Goal: Task Accomplishment & Management: Complete application form

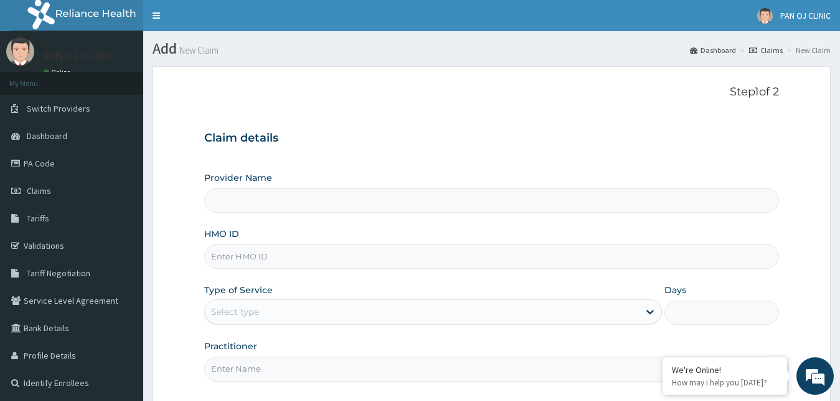
type input "PAN OJ CLINIC"
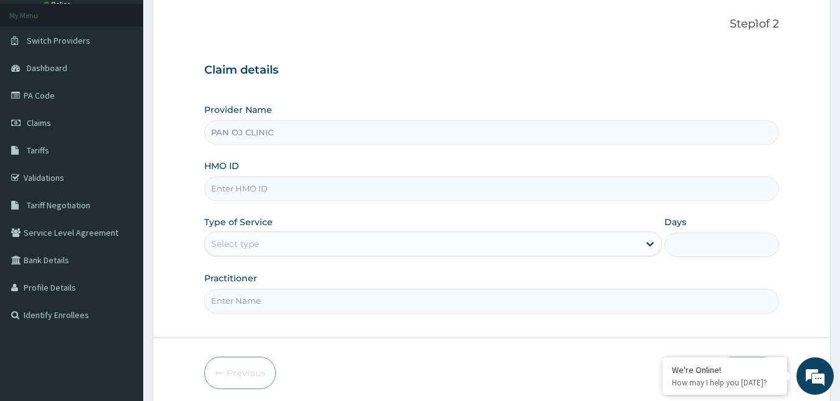
scroll to position [53, 0]
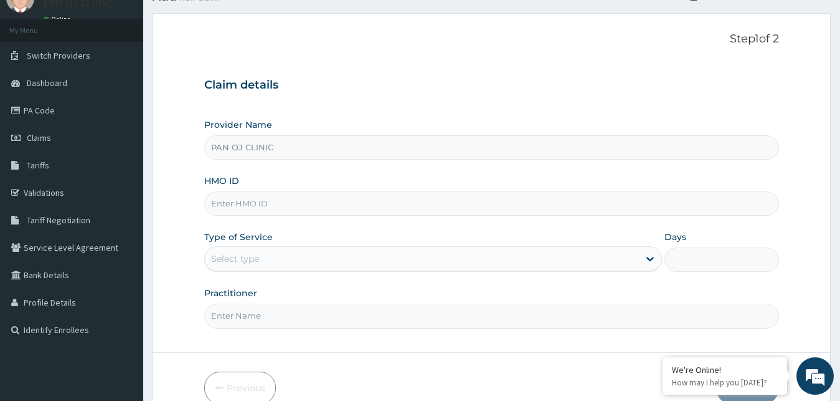
click at [242, 202] on input "HMO ID" at bounding box center [492, 203] width 576 height 24
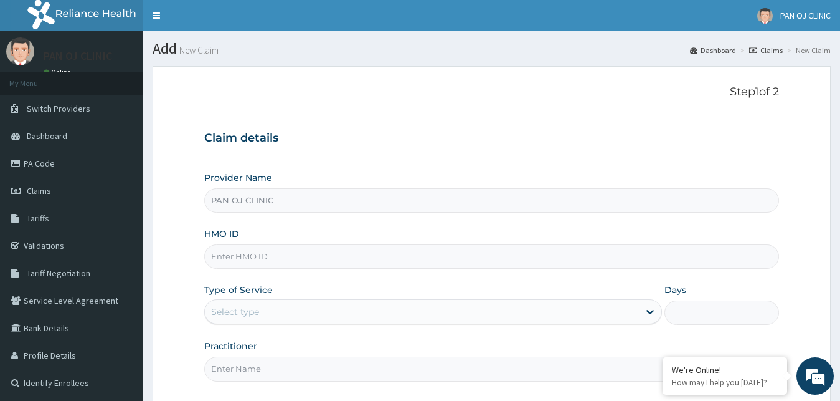
scroll to position [64, 0]
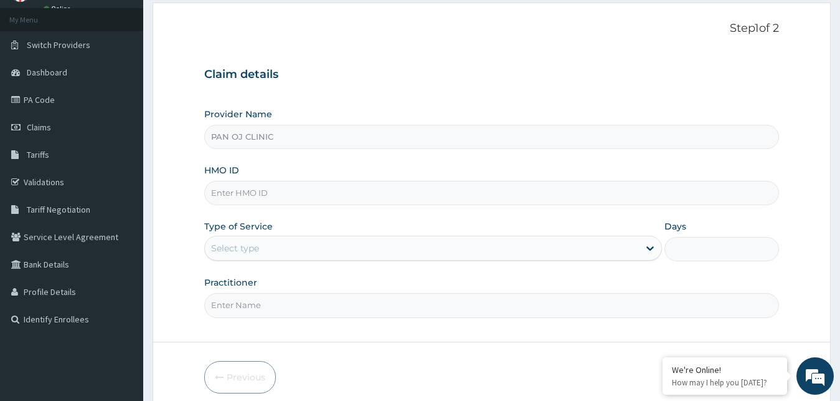
click at [250, 188] on input "HMO ID" at bounding box center [492, 193] width 576 height 24
paste input "USL/10185/A"
type input "USL/10185/A"
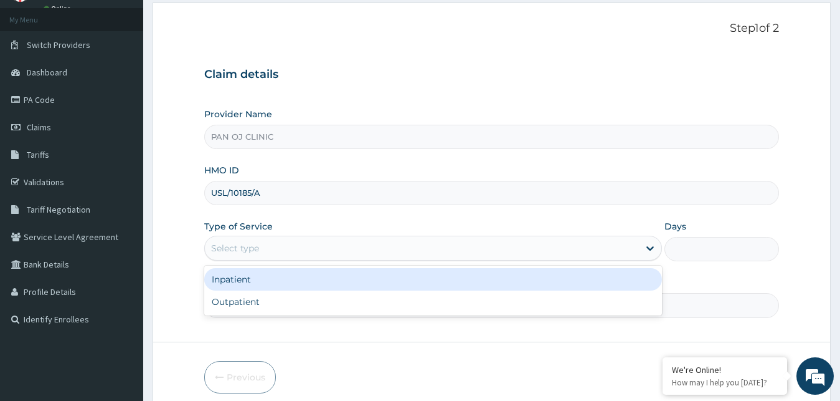
click at [265, 251] on div "Select type" at bounding box center [422, 248] width 435 height 20
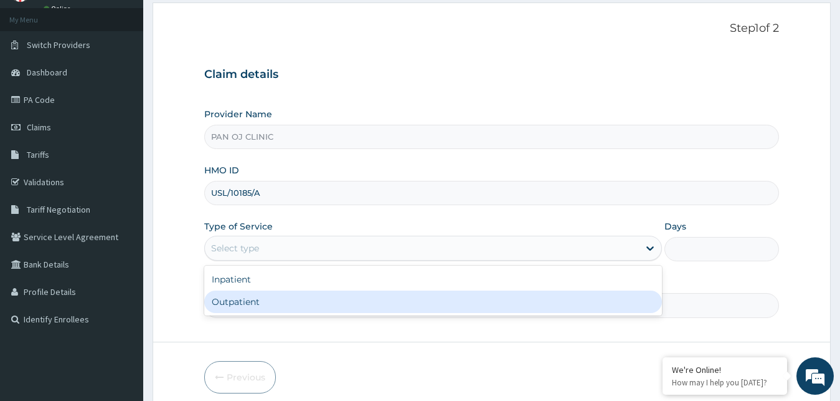
drag, startPoint x: 239, startPoint y: 296, endPoint x: 244, endPoint y: 289, distance: 8.9
click at [240, 297] on div "Outpatient" at bounding box center [433, 301] width 458 height 22
type input "1"
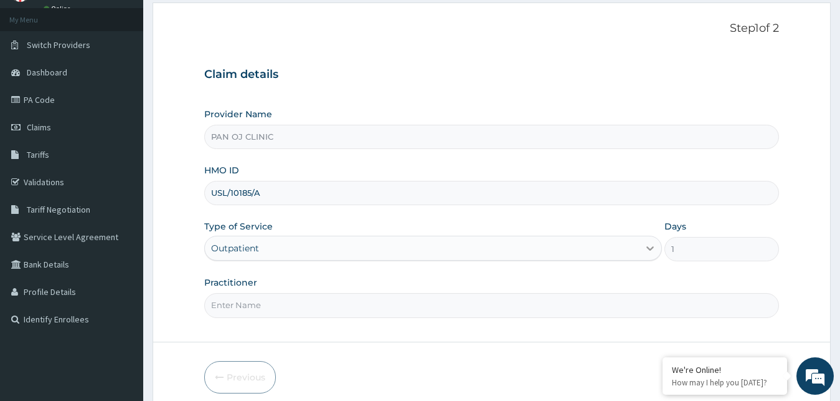
click at [667, 244] on div "1" at bounding box center [722, 249] width 115 height 24
click at [651, 249] on icon at bounding box center [650, 249] width 7 height 4
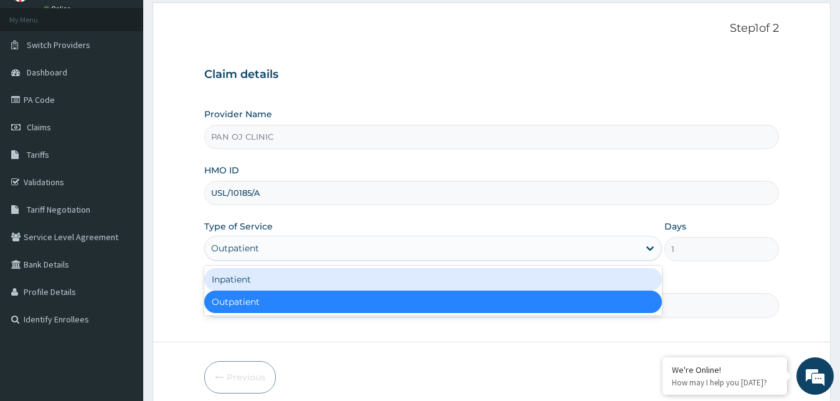
click at [384, 268] on div "Inpatient Outpatient" at bounding box center [433, 290] width 458 height 50
click at [609, 271] on div "Inpatient" at bounding box center [433, 279] width 458 height 22
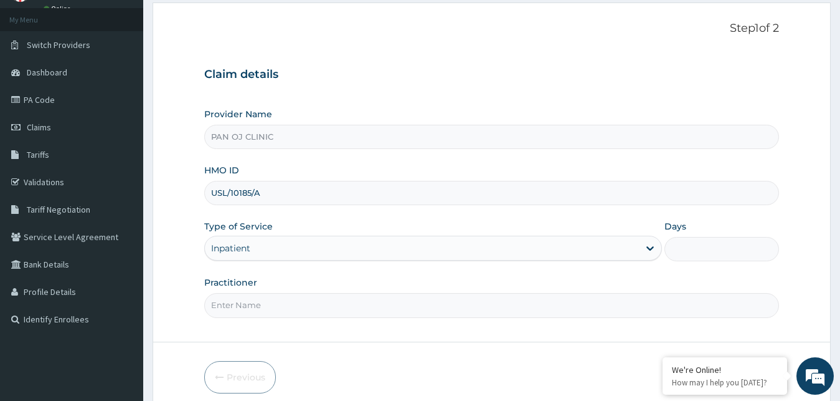
click at [685, 244] on input "Days" at bounding box center [722, 249] width 115 height 24
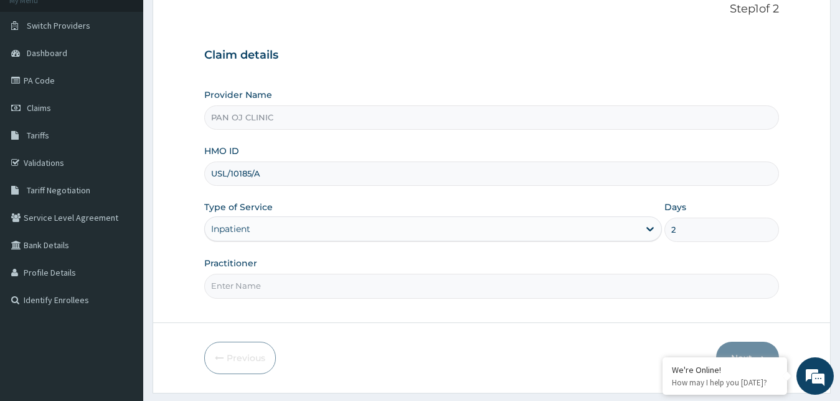
scroll to position [116, 0]
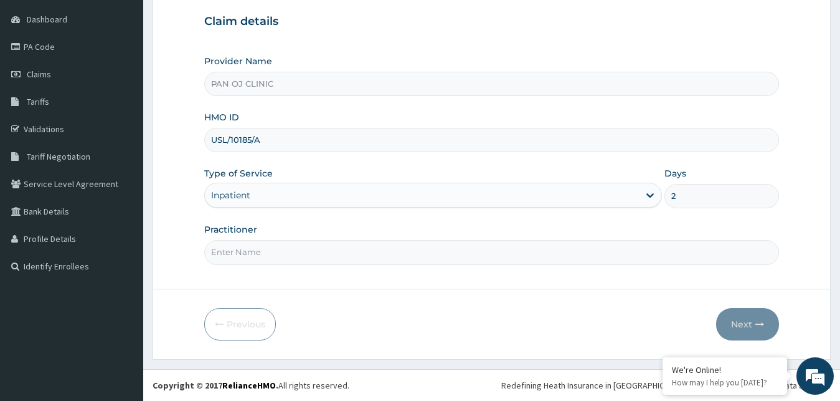
type input "2"
click at [275, 250] on input "Practitioner" at bounding box center [492, 252] width 576 height 24
type input "[PERSON_NAME]"
click at [758, 330] on button "Next" at bounding box center [747, 324] width 63 height 32
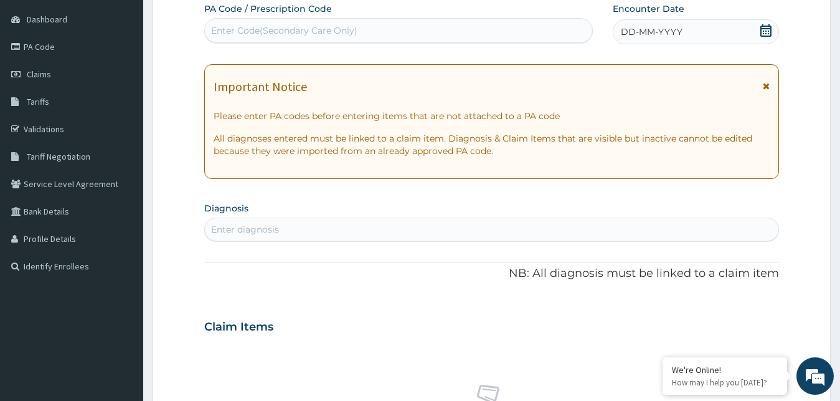
click at [766, 27] on icon at bounding box center [766, 30] width 12 height 12
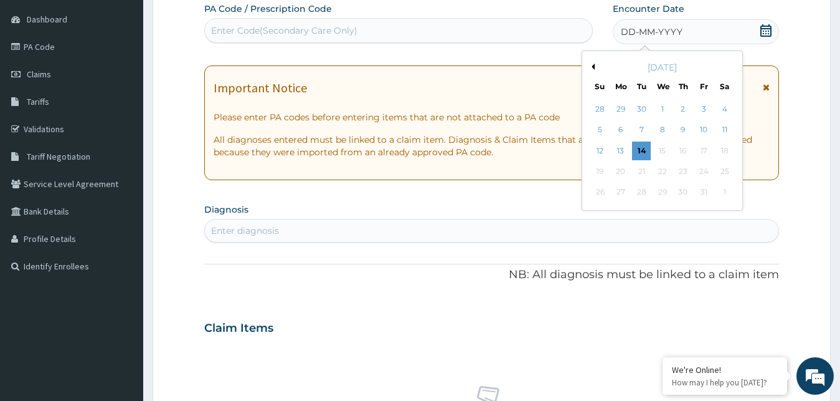
click at [594, 67] on button "Previous Month" at bounding box center [592, 67] width 6 height 6
click at [666, 193] on div "27" at bounding box center [662, 192] width 19 height 19
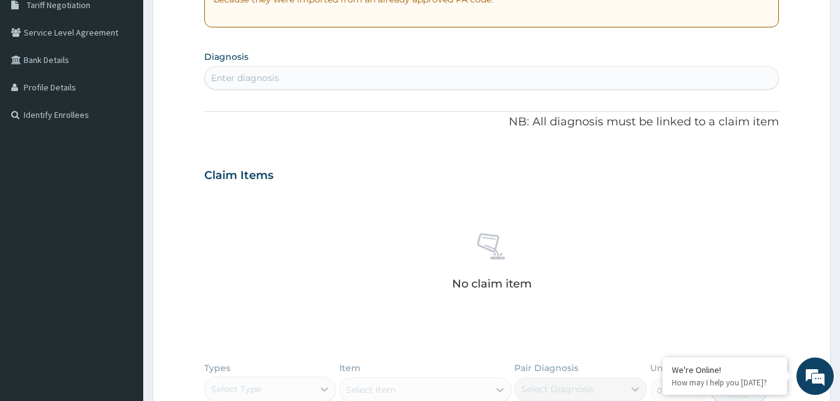
scroll to position [240, 0]
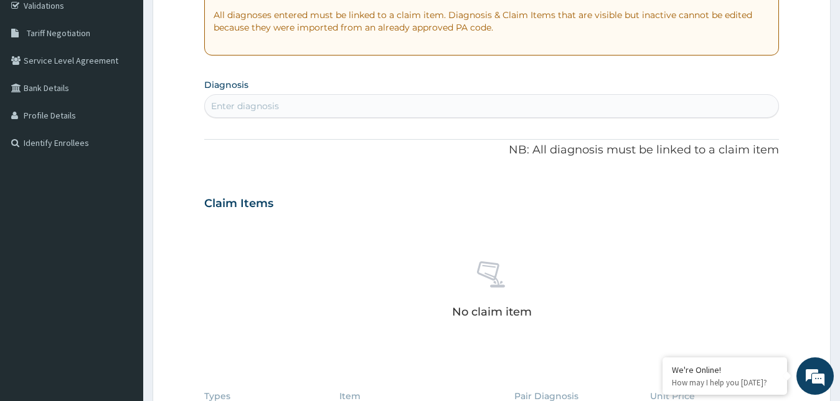
click at [271, 104] on div "Enter diagnosis" at bounding box center [245, 106] width 68 height 12
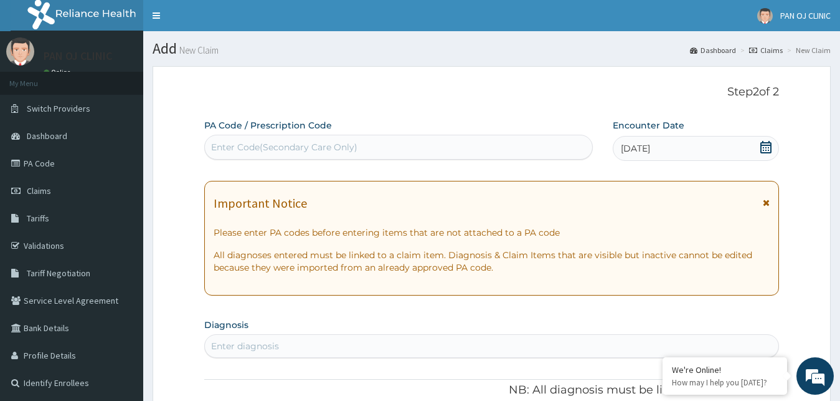
click at [257, 143] on div "Enter Code(Secondary Care Only)" at bounding box center [284, 147] width 146 height 12
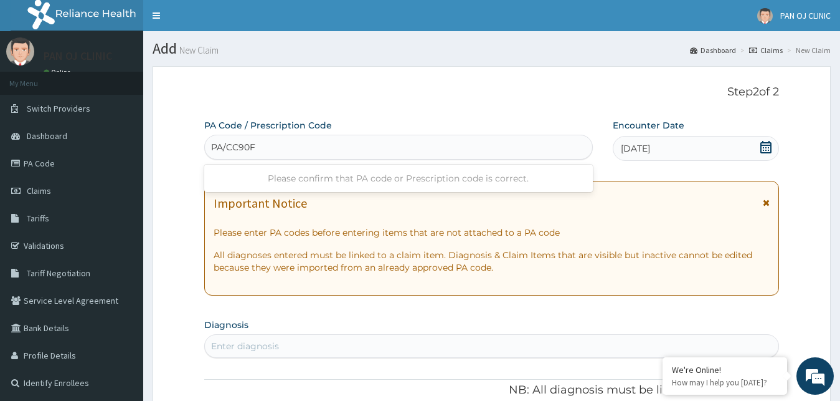
type input "PA/CC90FD"
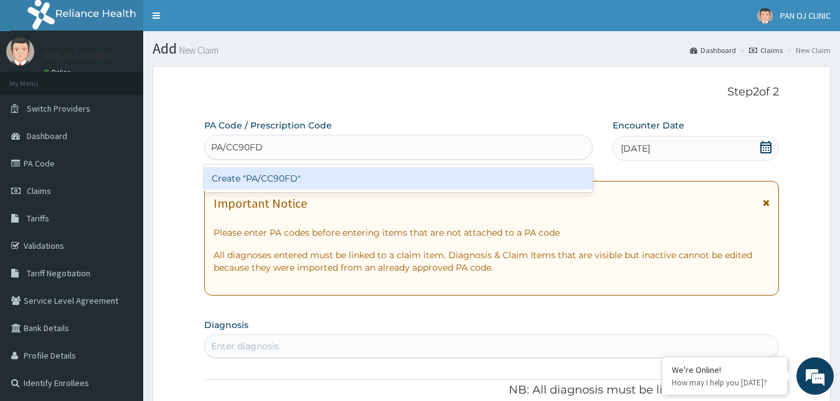
click at [270, 173] on div "Create "PA/CC90FD"" at bounding box center [398, 178] width 389 height 22
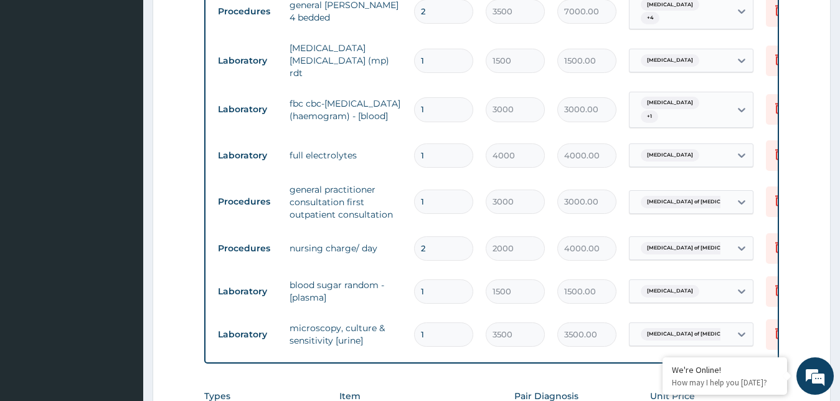
scroll to position [850, 0]
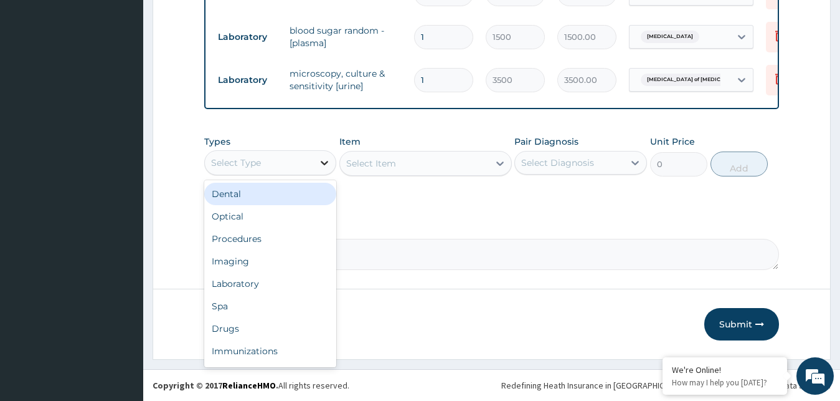
click at [314, 159] on div at bounding box center [324, 162] width 22 height 22
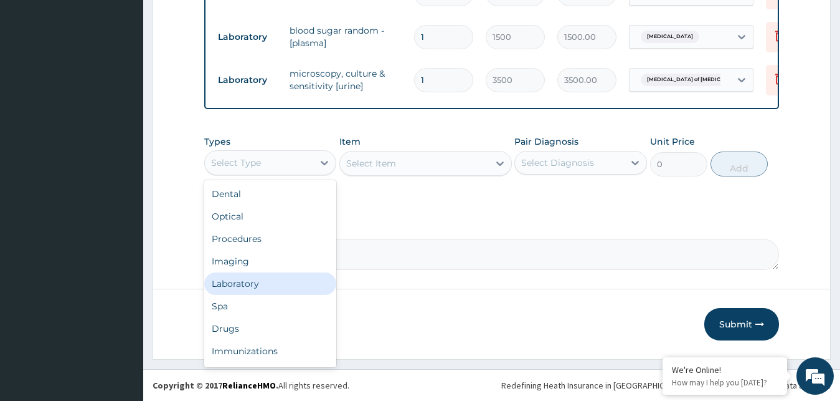
scroll to position [42, 0]
click at [259, 285] on div "Drugs" at bounding box center [270, 286] width 133 height 22
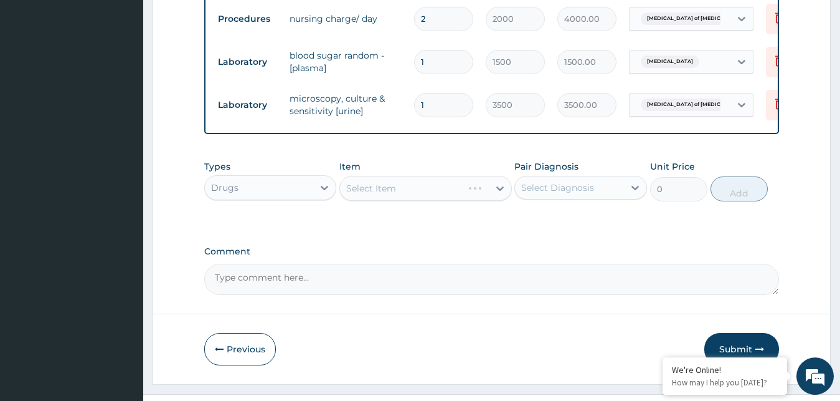
scroll to position [850, 0]
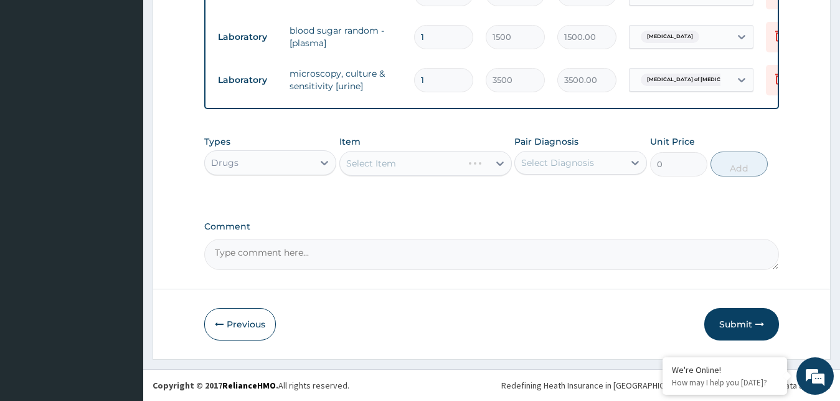
click at [490, 171] on div "Select Item" at bounding box center [426, 163] width 173 height 25
click at [497, 164] on icon at bounding box center [500, 163] width 12 height 12
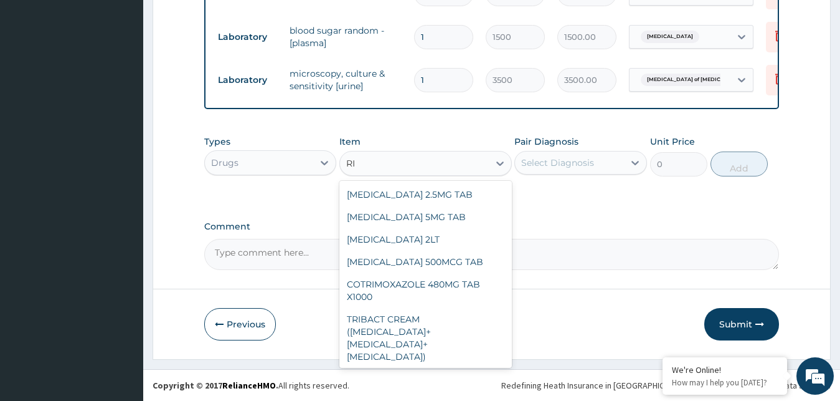
type input "R"
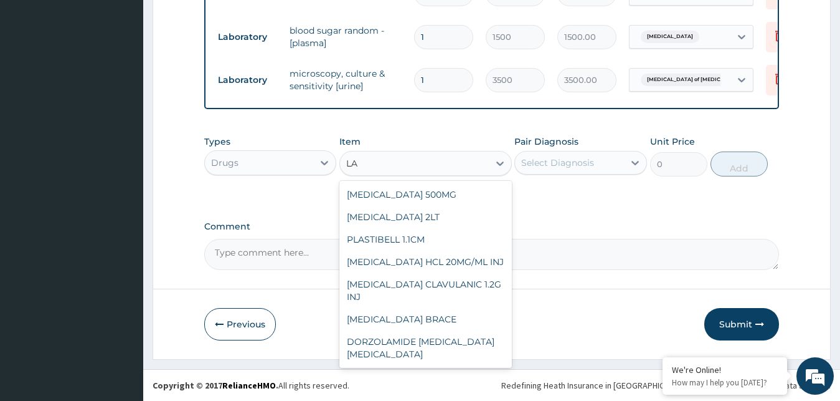
type input "L"
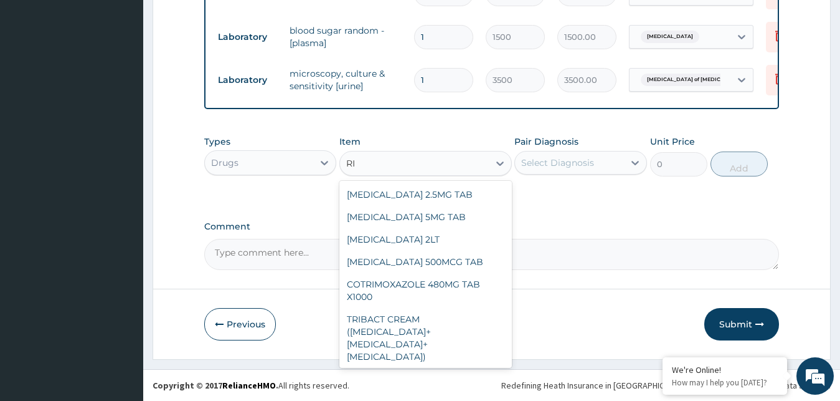
type input "R"
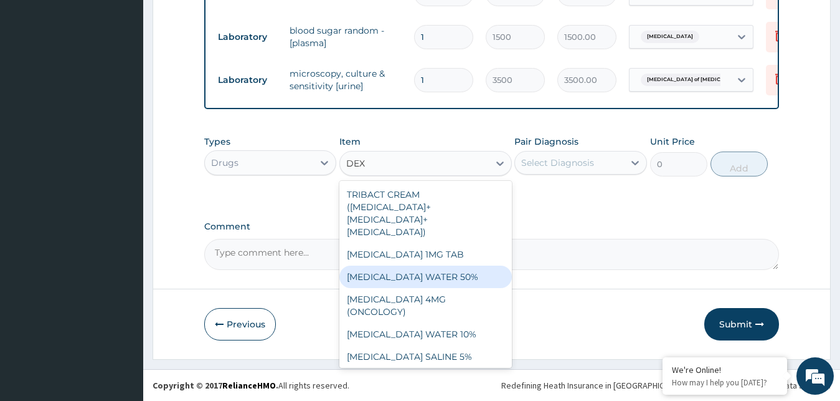
type input "DEXT"
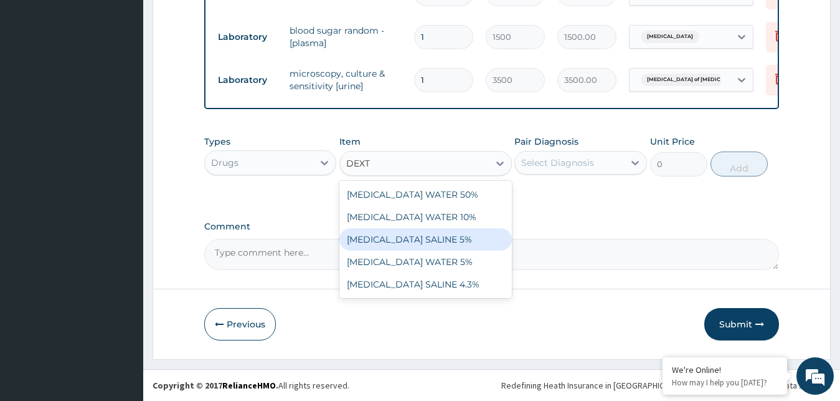
click at [422, 239] on div "[MEDICAL_DATA] SALINE 5%" at bounding box center [426, 239] width 173 height 22
type input "1312.5"
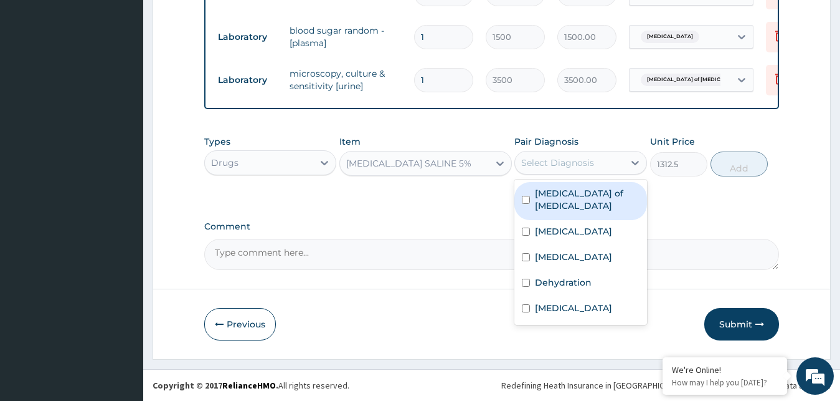
click at [616, 166] on div "Select Diagnosis" at bounding box center [569, 163] width 109 height 20
click at [568, 194] on label "Enteritis of intestine" at bounding box center [587, 199] width 105 height 25
checkbox input "true"
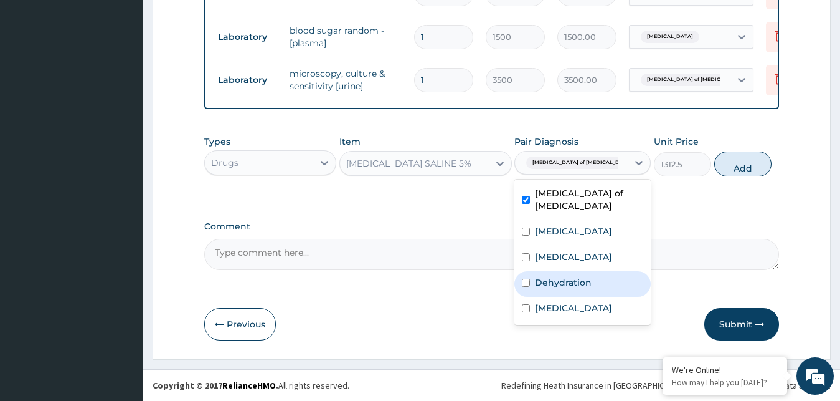
drag, startPoint x: 544, startPoint y: 287, endPoint x: 553, endPoint y: 279, distance: 12.0
click at [544, 287] on label "Dehydration" at bounding box center [563, 282] width 57 height 12
checkbox input "true"
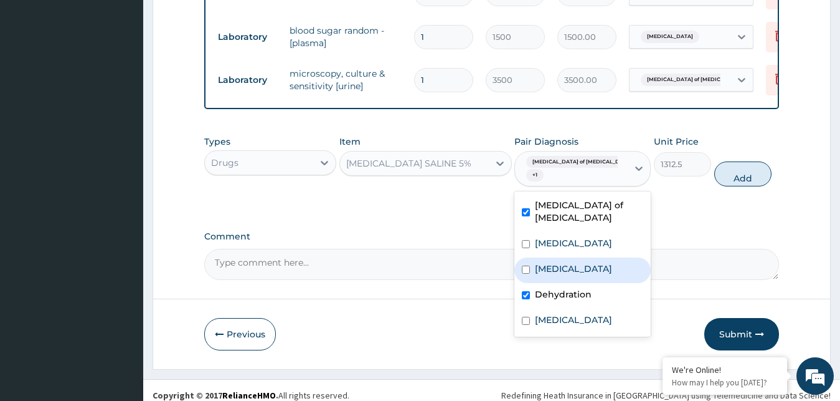
click at [738, 163] on button "Add" at bounding box center [743, 173] width 57 height 25
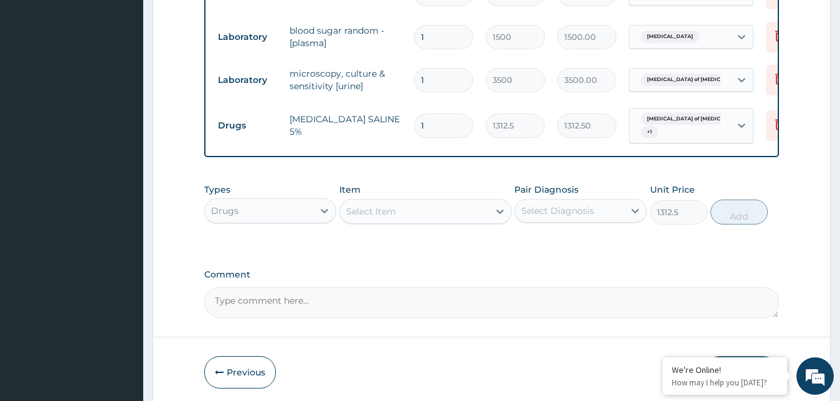
type input "0"
type input "0.00"
type input "2"
type input "2625.00"
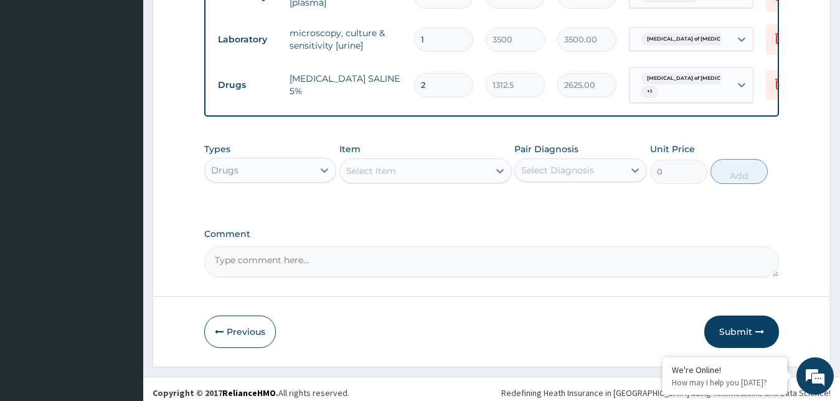
scroll to position [898, 0]
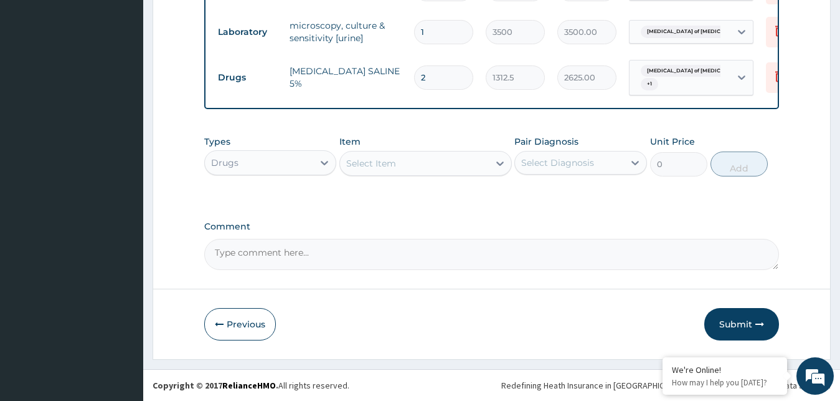
type input "2"
click at [462, 157] on div "Select Item" at bounding box center [414, 163] width 149 height 20
click at [430, 66] on input "2" at bounding box center [443, 77] width 59 height 24
type input "0.00"
type input "3"
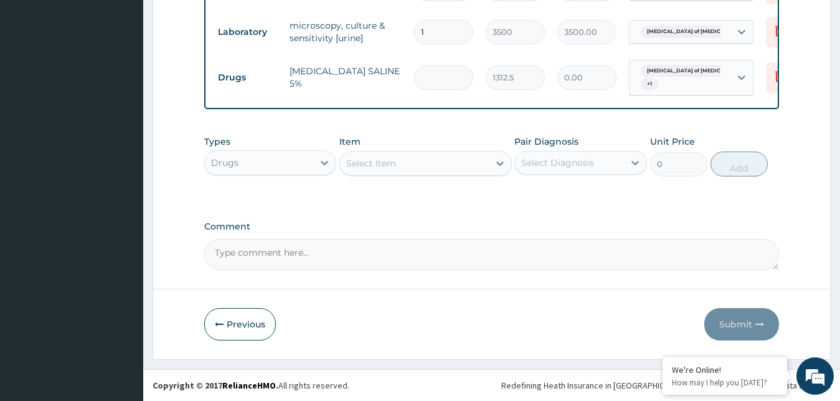
type input "3937.50"
type input "3"
click at [487, 158] on div "Select Item" at bounding box center [414, 163] width 149 height 20
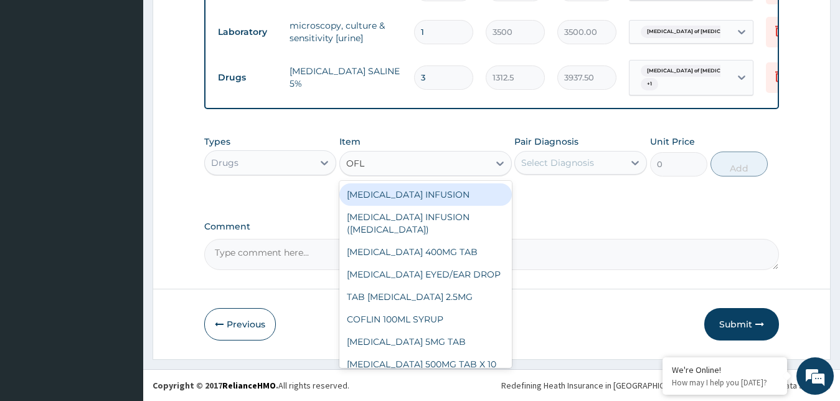
type input "OFLO"
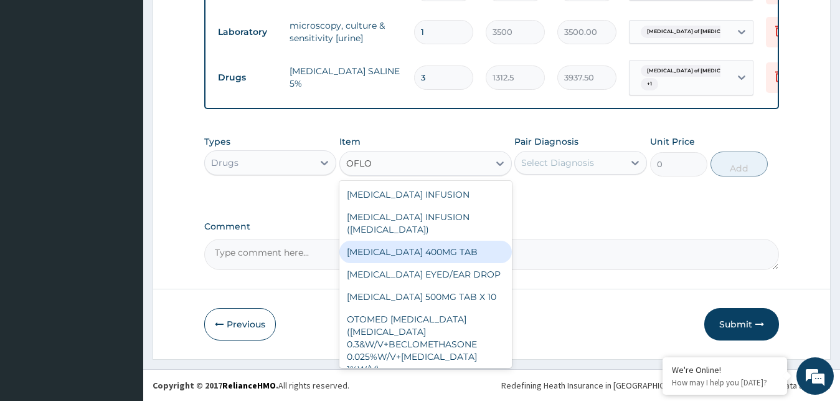
click at [415, 255] on div "[MEDICAL_DATA] 400MG TAB" at bounding box center [426, 251] width 173 height 22
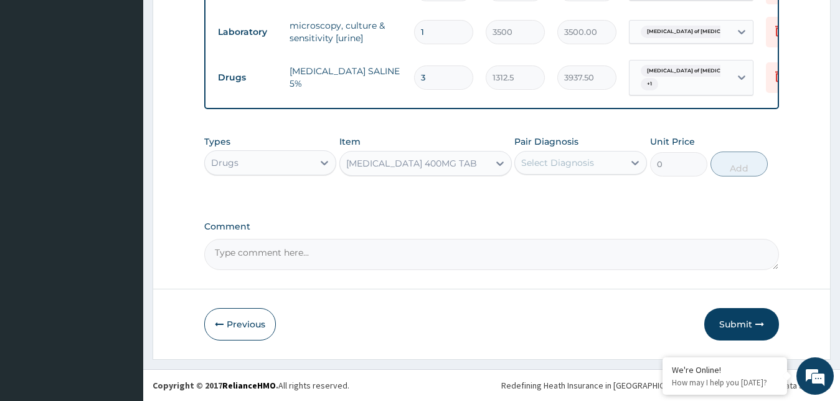
type input "115.5"
click at [577, 166] on div "Select Diagnosis" at bounding box center [557, 162] width 73 height 12
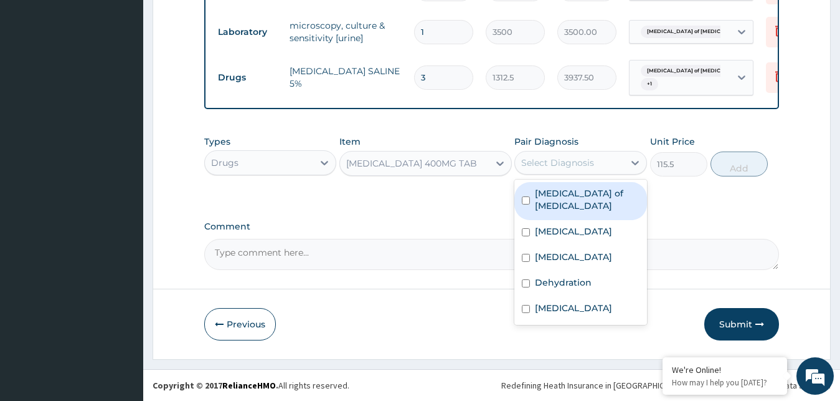
click at [576, 197] on label "Enteritis of intestine" at bounding box center [587, 199] width 105 height 25
checkbox input "true"
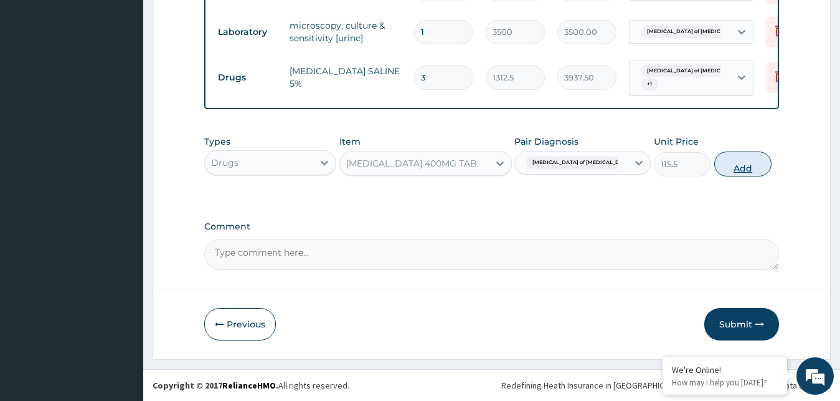
click at [731, 172] on button "Add" at bounding box center [743, 163] width 57 height 25
type input "0"
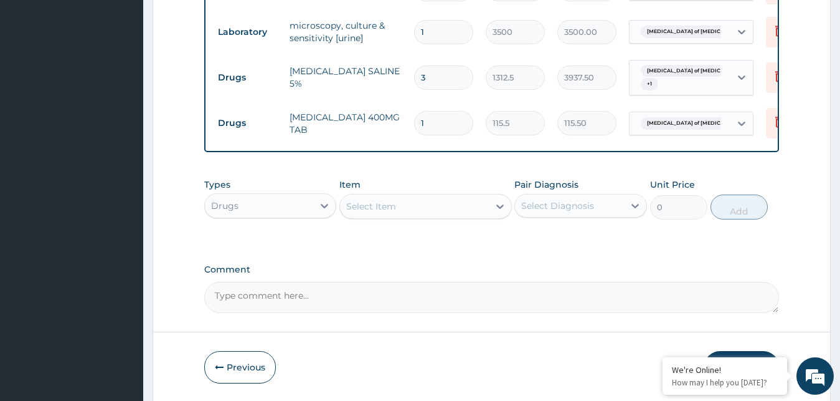
type input "14"
type input "1617.00"
type input "14"
click at [502, 210] on icon at bounding box center [500, 206] width 12 height 12
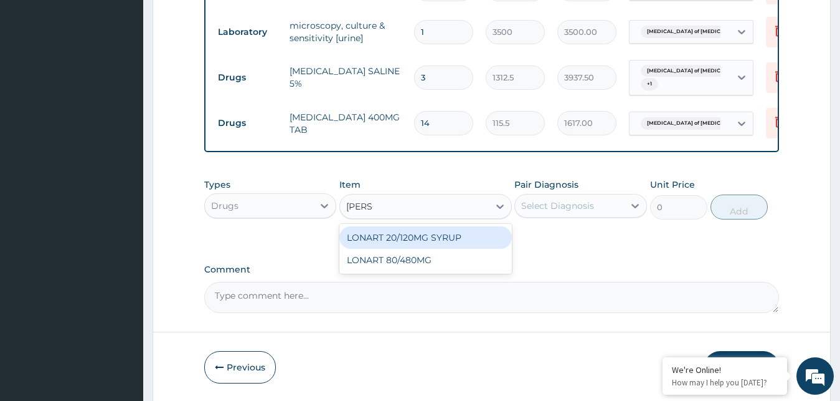
type input "LONAR"
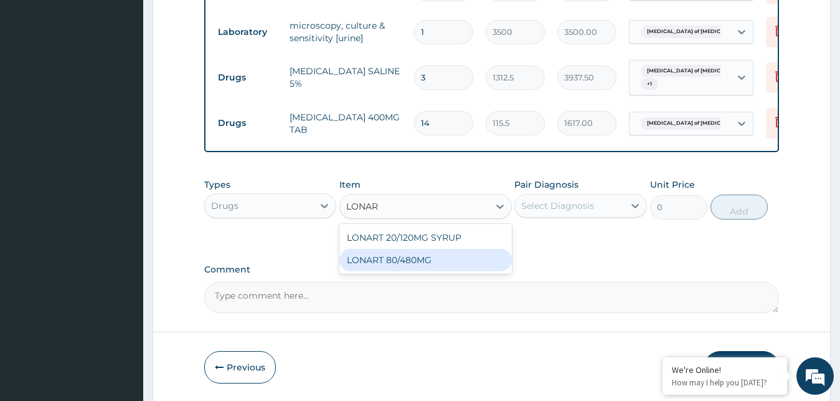
drag, startPoint x: 419, startPoint y: 263, endPoint x: 420, endPoint y: 257, distance: 6.5
click at [420, 263] on div "LONART 80/480MG" at bounding box center [426, 260] width 173 height 22
type input "340.91748046875"
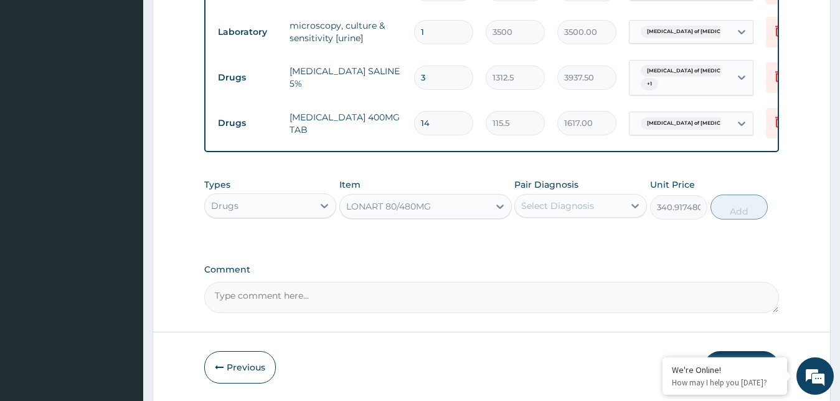
click at [591, 205] on div "Select Diagnosis" at bounding box center [557, 205] width 73 height 12
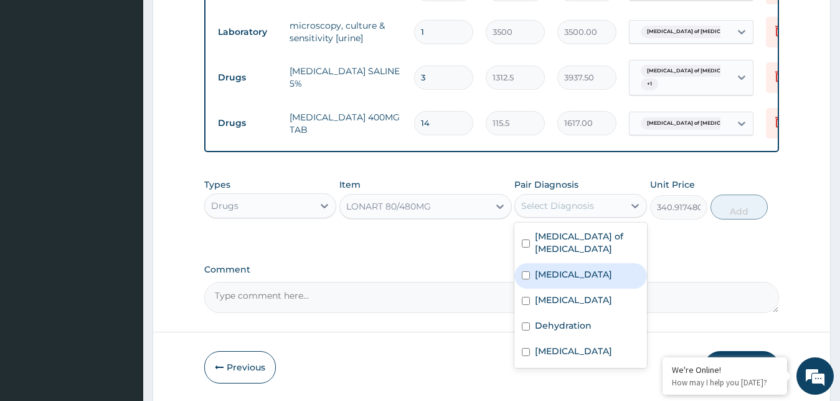
click at [564, 268] on label "Malaria" at bounding box center [573, 274] width 77 height 12
checkbox input "true"
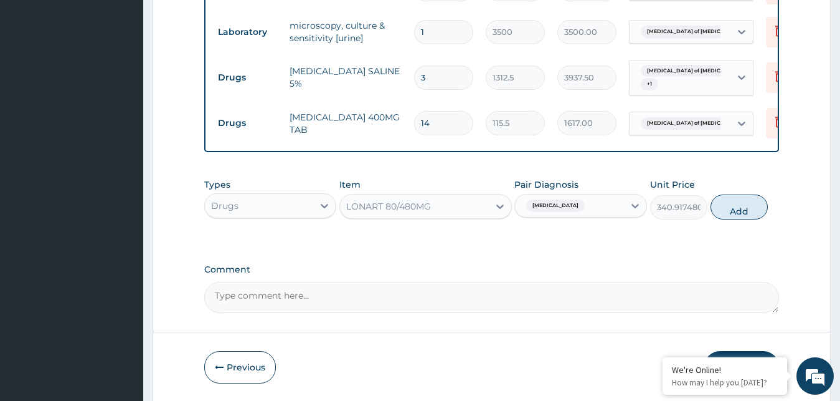
drag, startPoint x: 741, startPoint y: 209, endPoint x: 531, endPoint y: 201, distance: 209.5
click at [739, 209] on button "Add" at bounding box center [739, 206] width 57 height 25
type input "0"
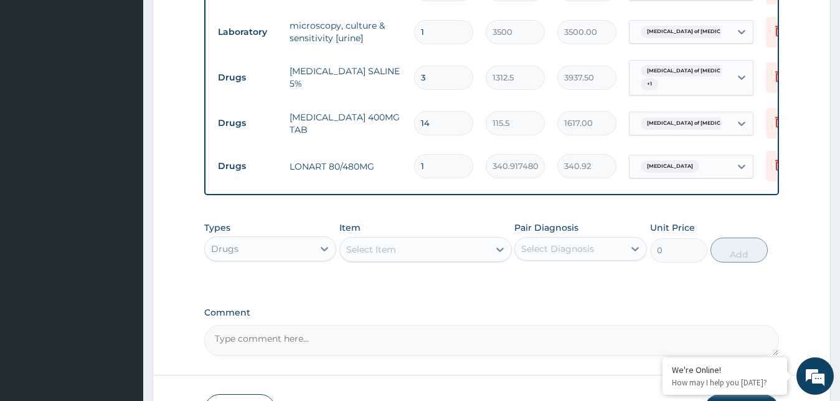
type input "0.00"
type input "6"
type input "2045.50"
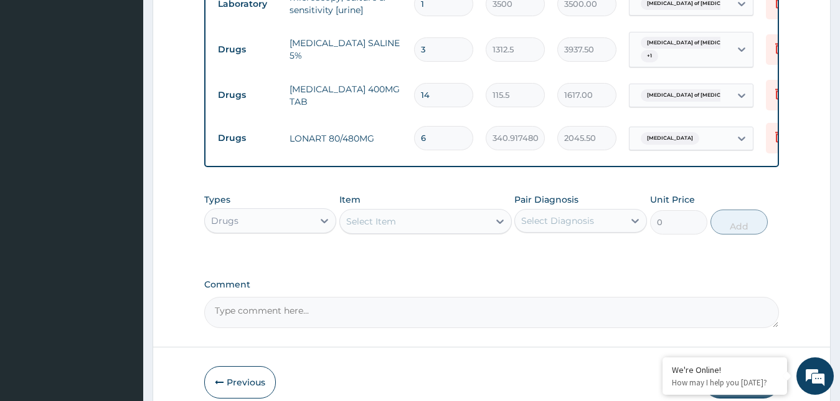
scroll to position [984, 0]
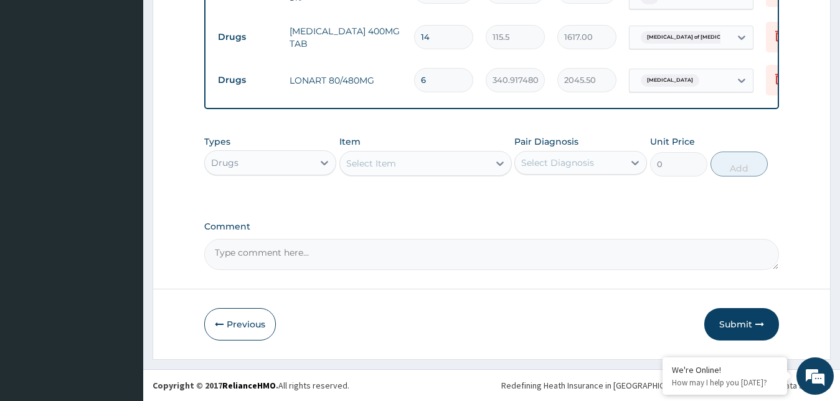
type input "6"
click at [478, 161] on div "Select Item" at bounding box center [414, 163] width 149 height 20
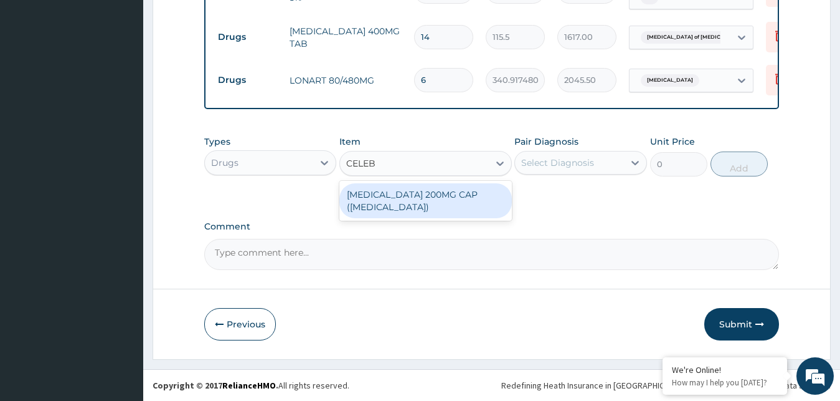
type input "CELEBR"
click at [378, 198] on div "[MEDICAL_DATA] 200MG CAP ([MEDICAL_DATA])" at bounding box center [426, 200] width 173 height 35
type input "406.3500061035156"
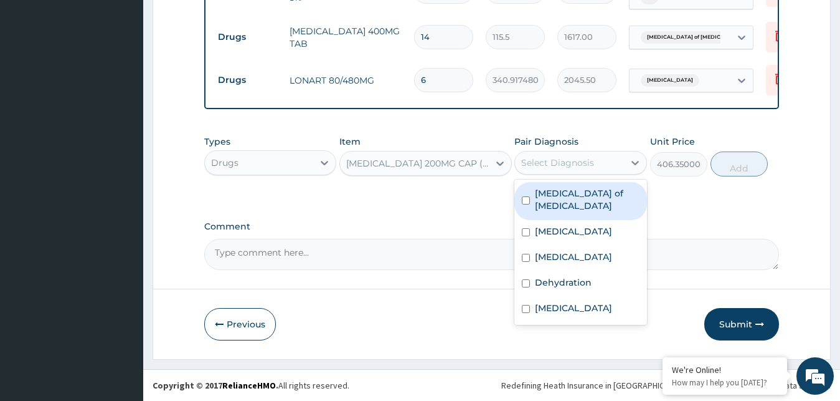
click at [565, 161] on div "Select Diagnosis" at bounding box center [557, 162] width 73 height 12
click at [579, 201] on div "Enteritis of intestine" at bounding box center [581, 201] width 133 height 38
checkbox input "true"
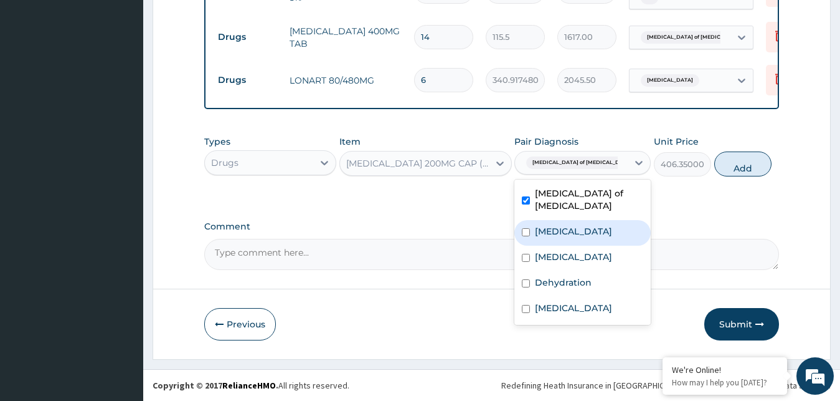
click at [685, 201] on div "Types Drugs Item CELECOXIB 200MG CAP (CELEBREX) Pair Diagnosis option Enteritis…" at bounding box center [492, 165] width 576 height 72
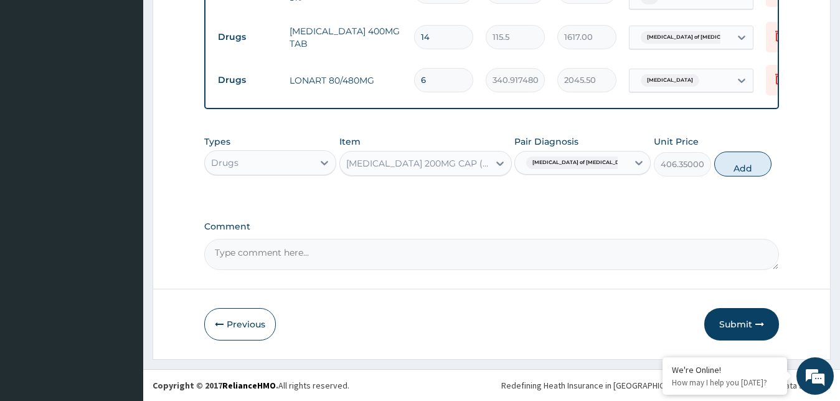
drag, startPoint x: 742, startPoint y: 161, endPoint x: 563, endPoint y: 156, distance: 179.5
click at [741, 161] on button "Add" at bounding box center [743, 163] width 57 height 25
type input "0"
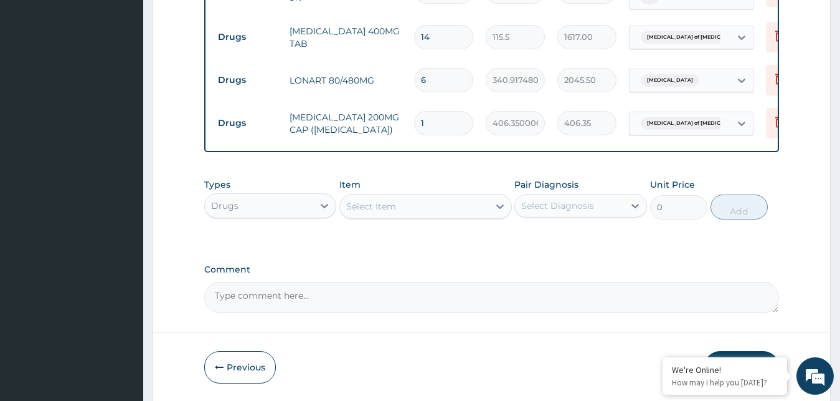
type input "10"
type input "4063.50"
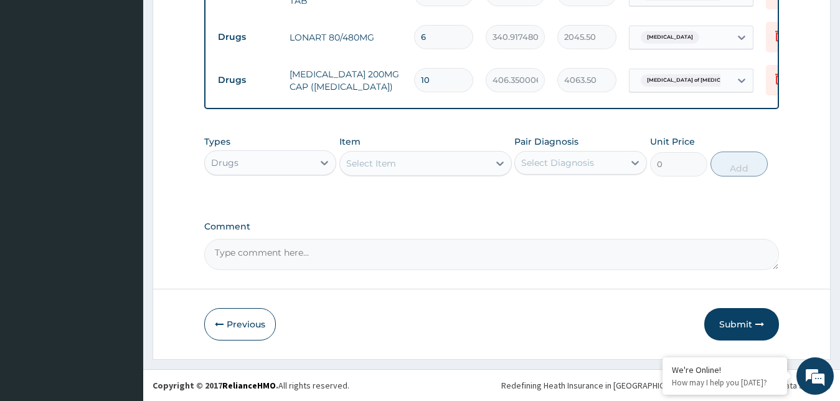
type input "10"
click at [483, 158] on div "Select Item" at bounding box center [414, 163] width 149 height 20
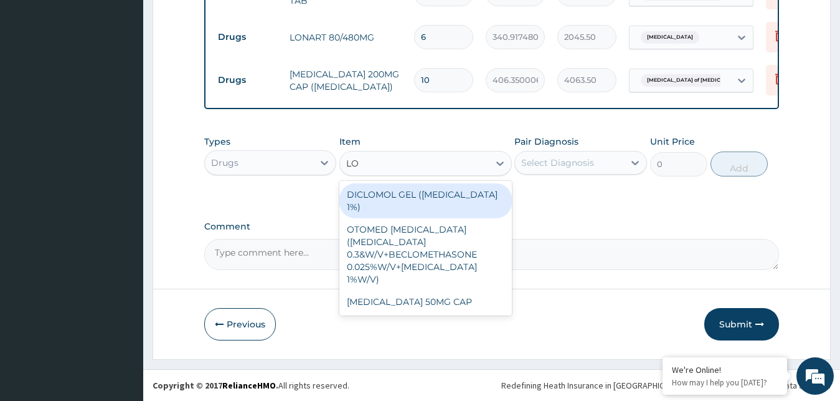
type input "L"
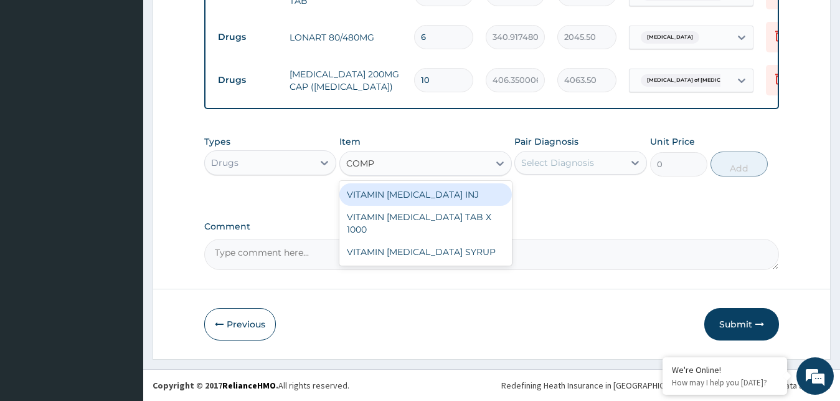
type input "COMPL"
click at [463, 191] on div "VITAMIN [MEDICAL_DATA] INJ" at bounding box center [426, 194] width 173 height 22
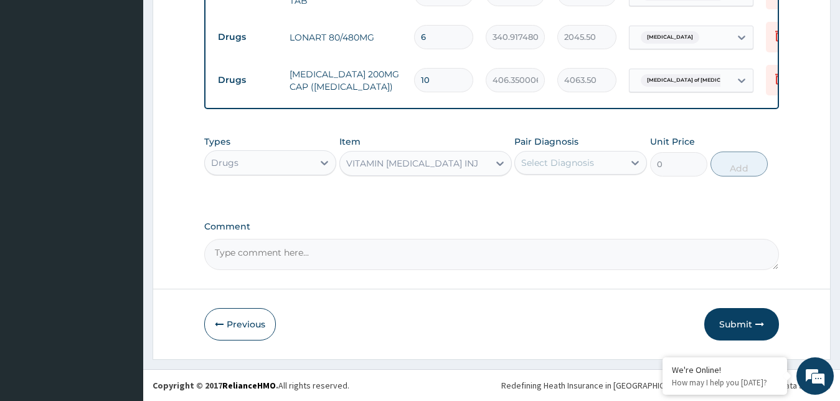
type input "700"
click at [463, 191] on div "Types Drugs Item option VITAMIN B COMPLEX INJ, selected. Select is focused ,typ…" at bounding box center [492, 165] width 576 height 72
click at [486, 172] on div "VITAMIN [MEDICAL_DATA] INJ" at bounding box center [414, 163] width 149 height 20
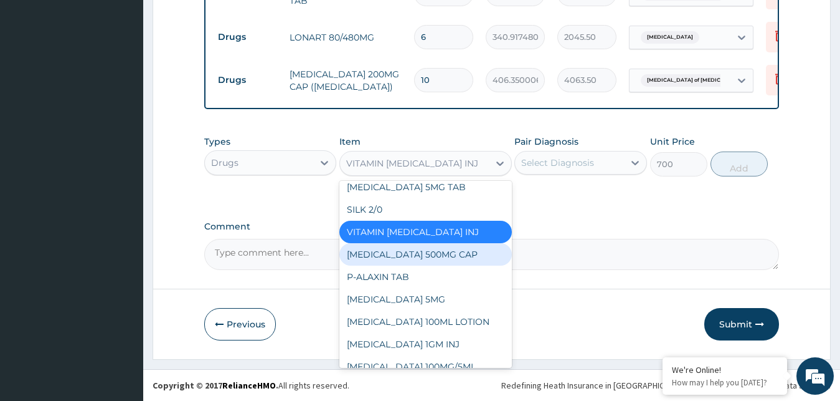
scroll to position [11749, 0]
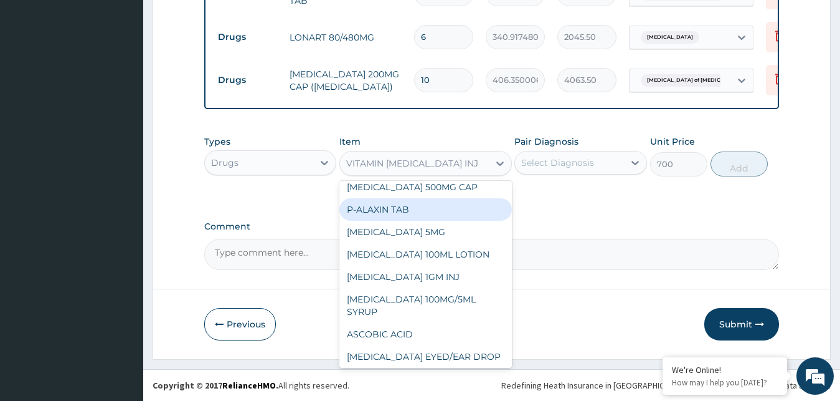
drag, startPoint x: 544, startPoint y: 230, endPoint x: 428, endPoint y: 203, distance: 119.5
click at [544, 229] on label "Comment" at bounding box center [492, 226] width 576 height 11
click at [544, 239] on textarea "Comment" at bounding box center [492, 254] width 576 height 31
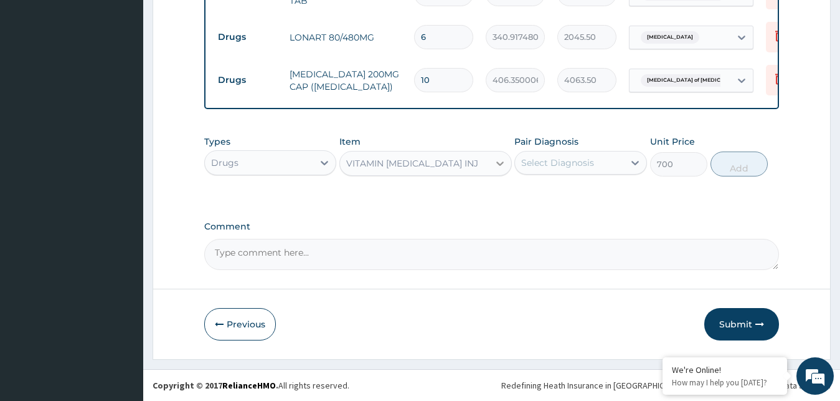
click at [501, 166] on icon at bounding box center [500, 163] width 12 height 12
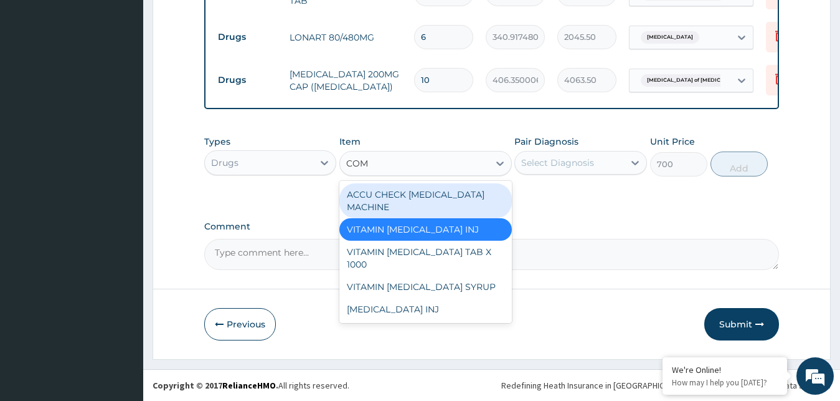
scroll to position [0, 0]
type input "COMP"
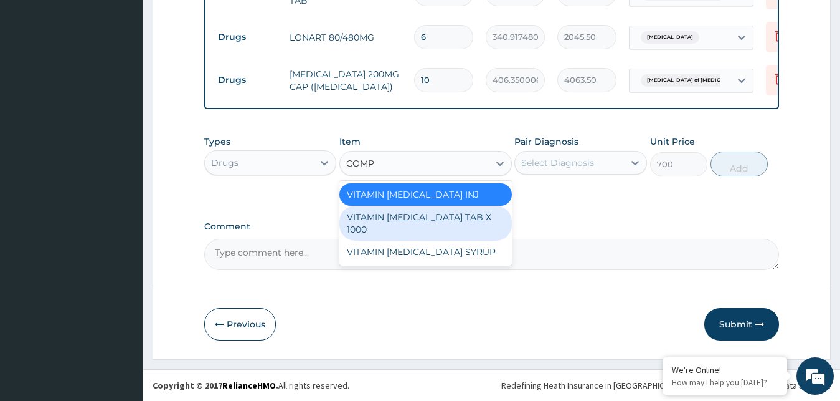
click at [503, 222] on div "VITAMIN [MEDICAL_DATA] TAB X 1000" at bounding box center [426, 223] width 173 height 35
type input "52.5"
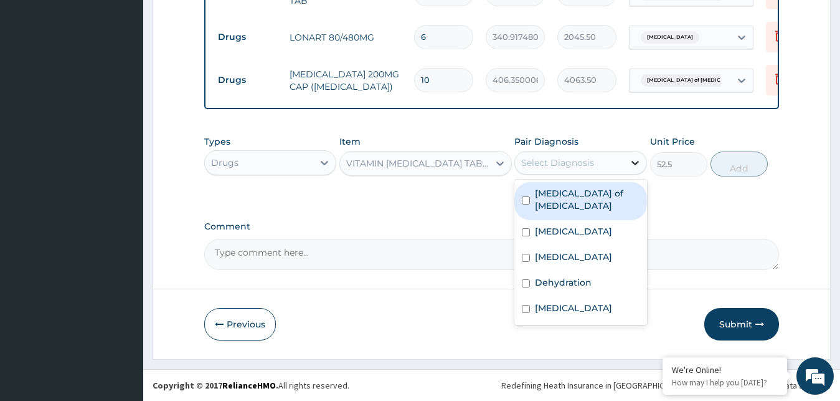
click at [643, 166] on div at bounding box center [635, 162] width 22 height 22
drag, startPoint x: 589, startPoint y: 199, endPoint x: 648, endPoint y: 194, distance: 59.3
click at [625, 196] on div "Enteritis of intestine" at bounding box center [581, 201] width 133 height 38
checkbox input "true"
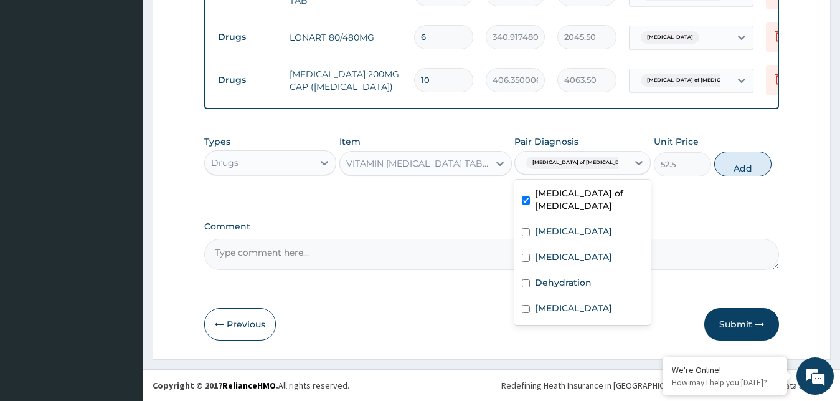
click at [683, 189] on div "Types Drugs Item VITAMIN B COMPLEX TAB X 1000 Pair Diagnosis option Enteritis o…" at bounding box center [492, 165] width 576 height 72
click at [605, 164] on div "Enteritis of intestine" at bounding box center [571, 162] width 113 height 21
click at [552, 202] on div "Enteritis of intestine" at bounding box center [583, 201] width 136 height 38
checkbox input "false"
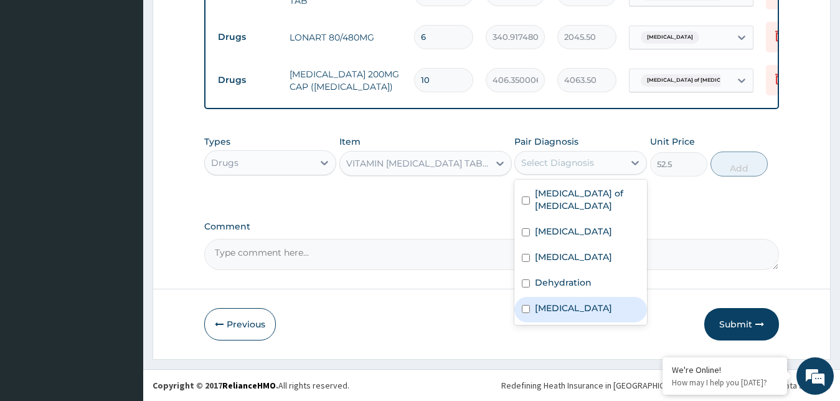
click at [589, 310] on label "Electrolyte imbalance" at bounding box center [573, 308] width 77 height 12
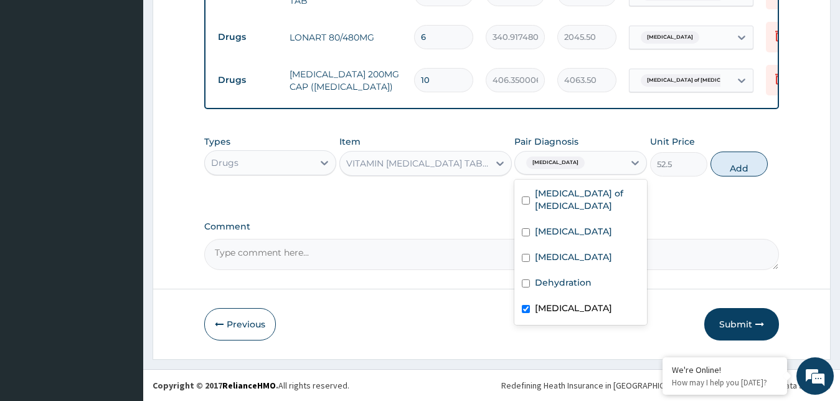
checkbox input "true"
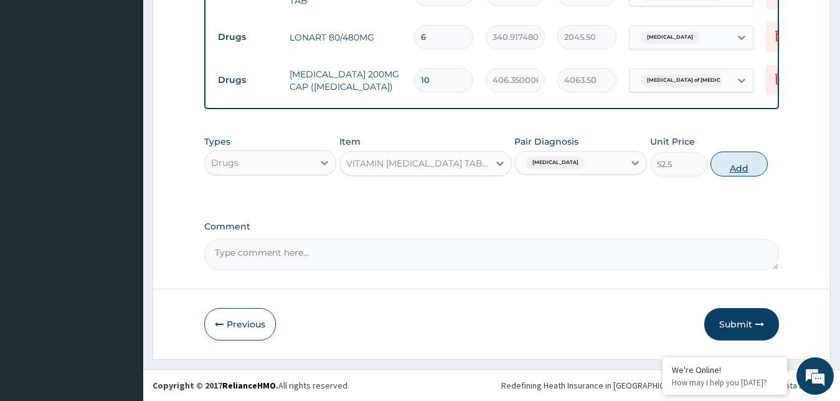
click at [746, 162] on button "Add" at bounding box center [739, 163] width 57 height 25
type input "0"
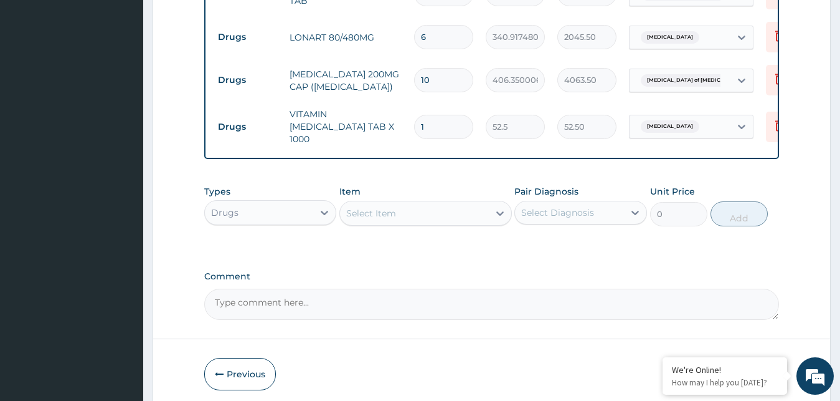
type input "14"
type input "735.00"
type input "14"
drag, startPoint x: 493, startPoint y: 204, endPoint x: 507, endPoint y: 211, distance: 16.2
click at [496, 206] on div at bounding box center [500, 213] width 22 height 22
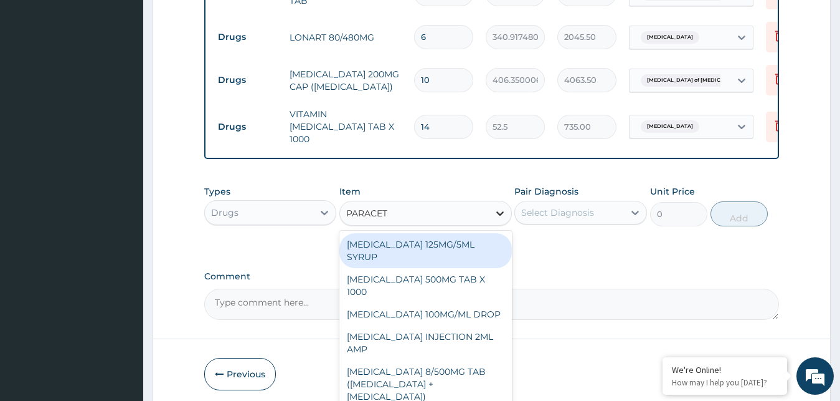
type input "PARACETA"
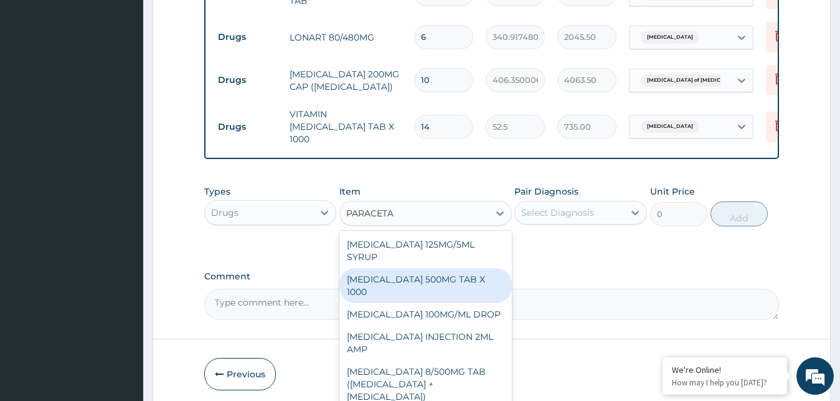
drag, startPoint x: 462, startPoint y: 272, endPoint x: 483, endPoint y: 265, distance: 22.1
click at [463, 272] on div "[MEDICAL_DATA] 500MG TAB X 1000" at bounding box center [426, 285] width 173 height 35
type input "11.02499961853027"
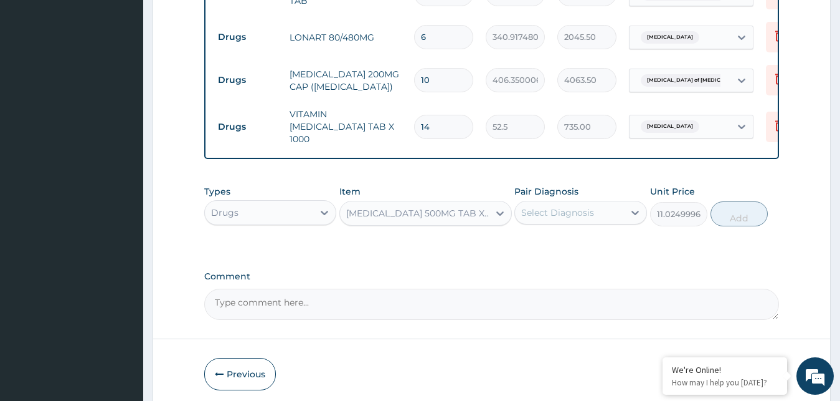
click at [577, 207] on div "Select Diagnosis" at bounding box center [557, 212] width 73 height 12
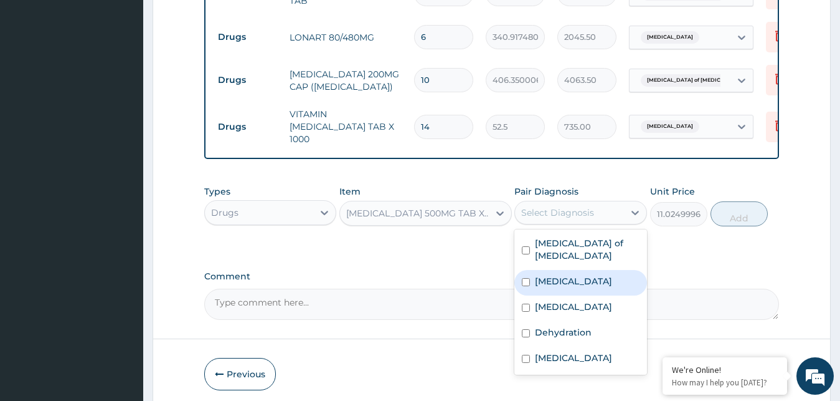
drag, startPoint x: 561, startPoint y: 265, endPoint x: 609, endPoint y: 253, distance: 48.8
click at [561, 275] on label "Malaria" at bounding box center [573, 281] width 77 height 12
checkbox input "true"
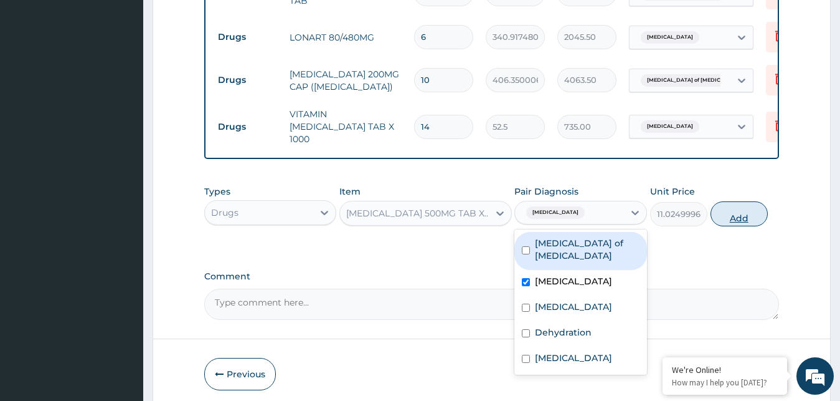
click at [722, 210] on button "Add" at bounding box center [739, 213] width 57 height 25
type input "0"
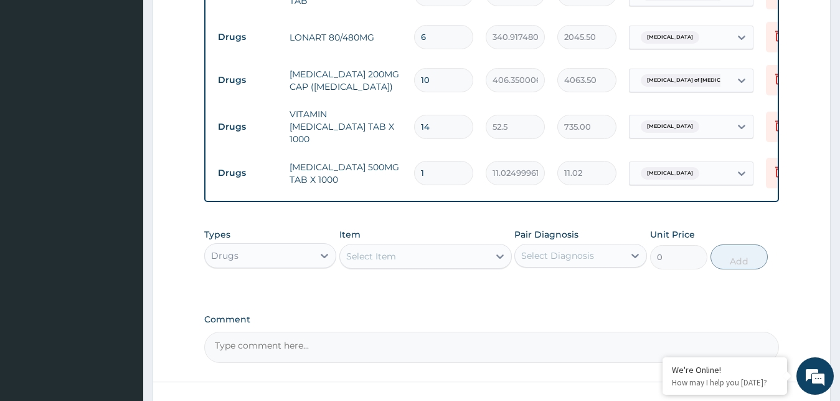
type input "18"
type input "198.45"
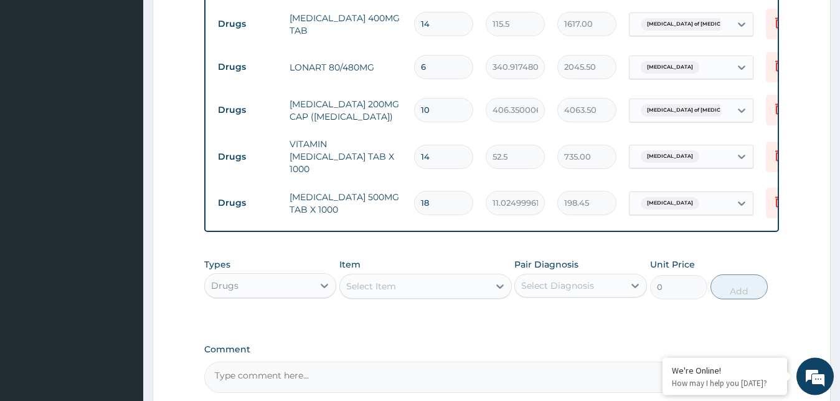
scroll to position [1113, 0]
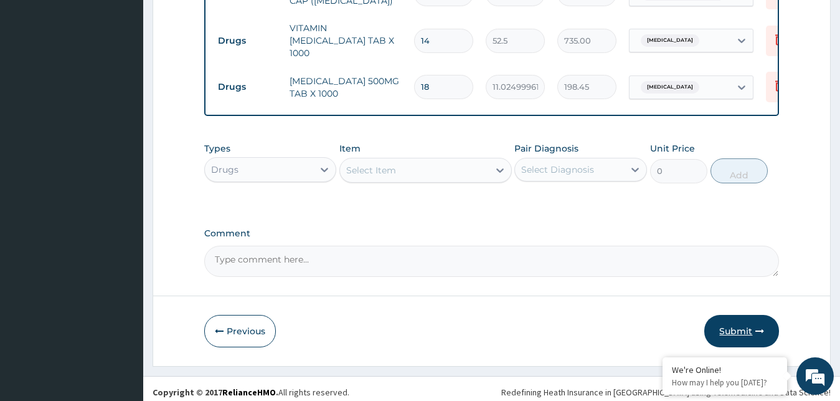
type input "18"
click at [739, 322] on button "Submit" at bounding box center [742, 331] width 75 height 32
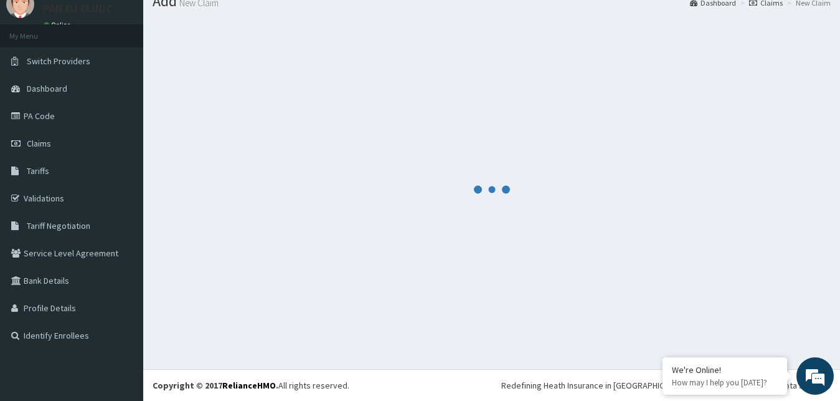
scroll to position [47, 0]
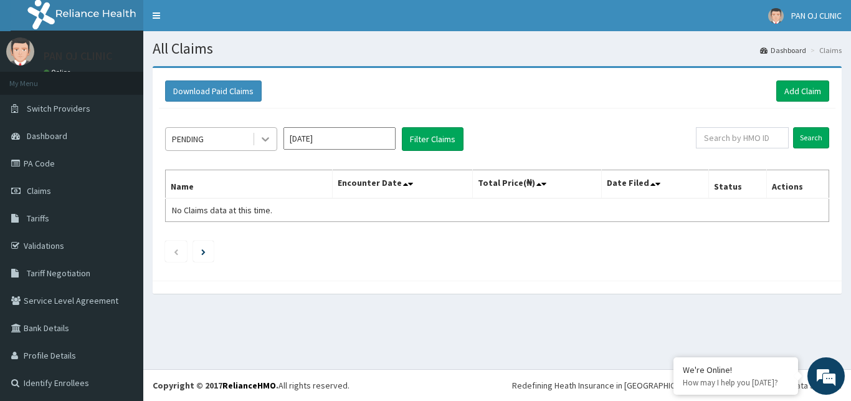
click at [264, 135] on icon at bounding box center [265, 139] width 12 height 12
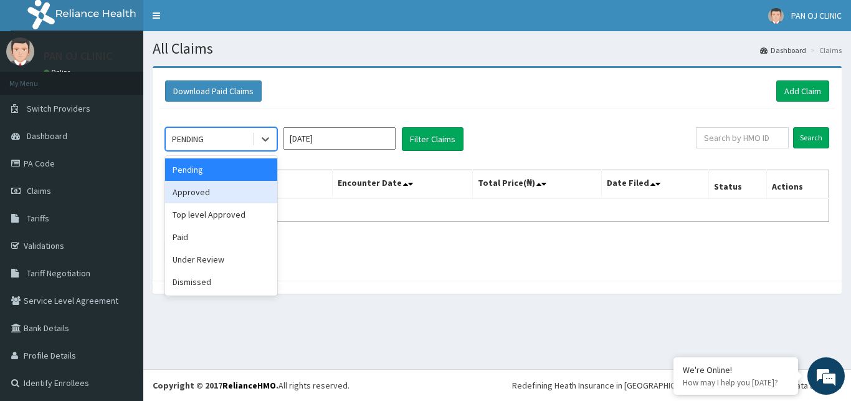
click at [234, 185] on div "Approved" at bounding box center [221, 192] width 112 height 22
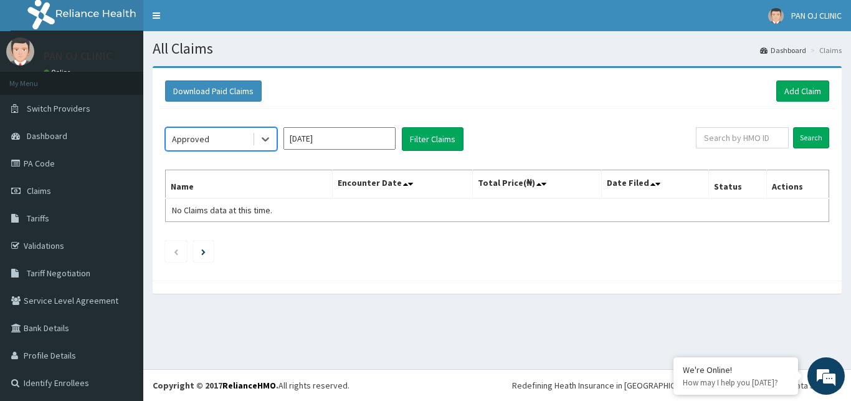
click at [349, 144] on input "Oct 2025" at bounding box center [339, 138] width 112 height 22
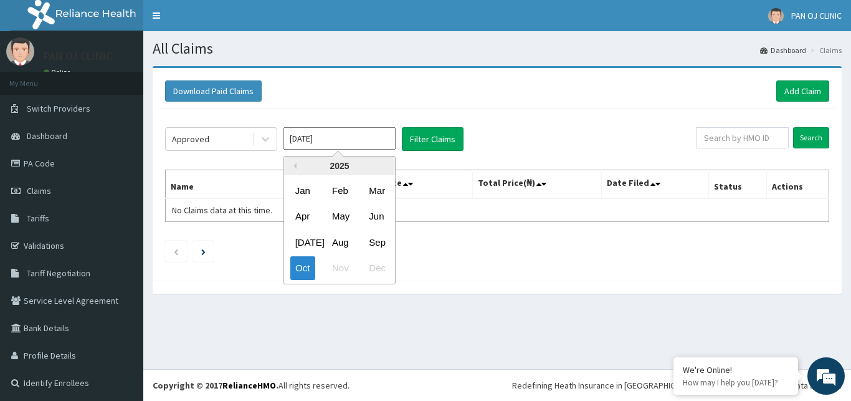
drag, startPoint x: 347, startPoint y: 239, endPoint x: 358, endPoint y: 235, distance: 11.8
click at [347, 239] on div "Aug" at bounding box center [339, 241] width 25 height 23
type input "Aug 2025"
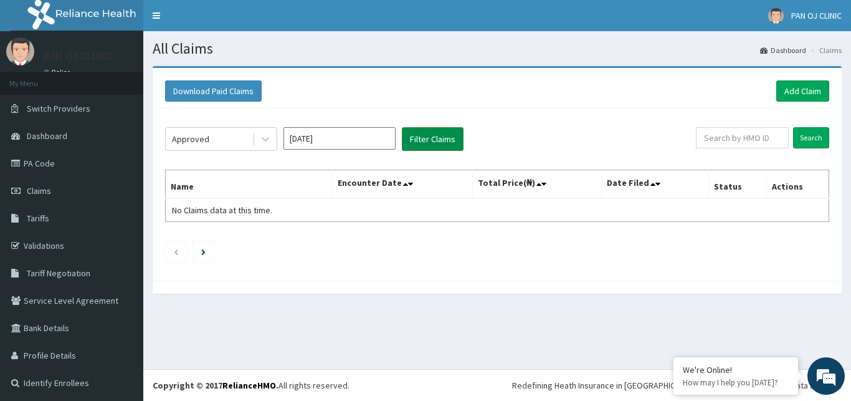
click at [437, 140] on button "Filter Claims" at bounding box center [433, 139] width 62 height 24
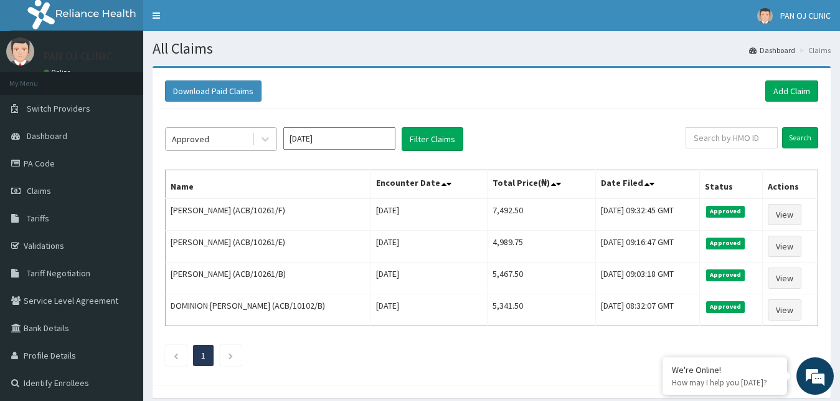
drag, startPoint x: 263, startPoint y: 141, endPoint x: 253, endPoint y: 148, distance: 12.1
click at [262, 141] on icon at bounding box center [265, 139] width 12 height 12
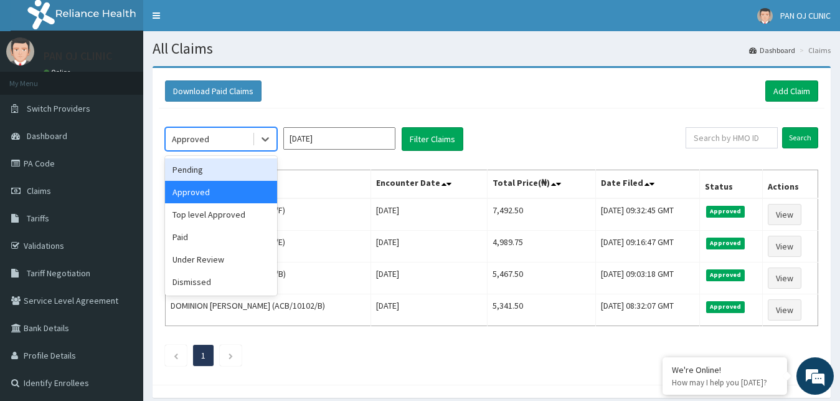
click at [229, 179] on div "Pending" at bounding box center [221, 169] width 112 height 22
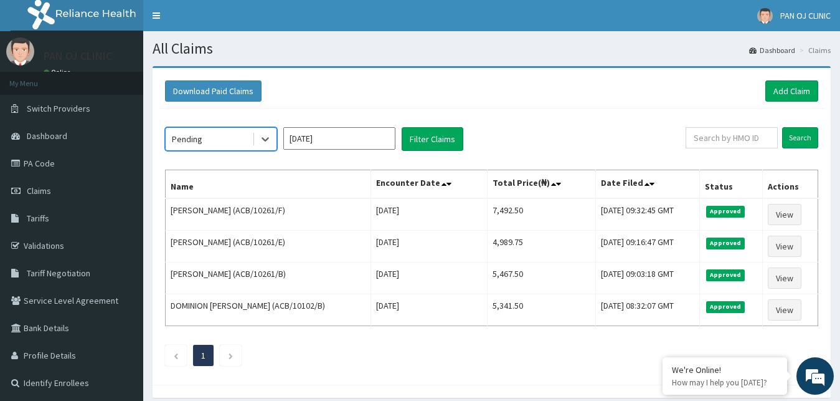
click at [364, 138] on input "Aug 2025" at bounding box center [339, 138] width 112 height 22
click at [430, 143] on button "Filter Claims" at bounding box center [433, 139] width 62 height 24
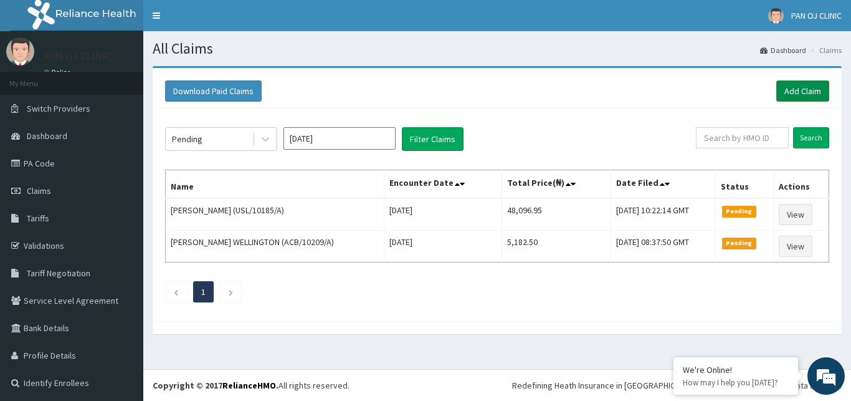
click at [786, 88] on link "Add Claim" at bounding box center [802, 90] width 53 height 21
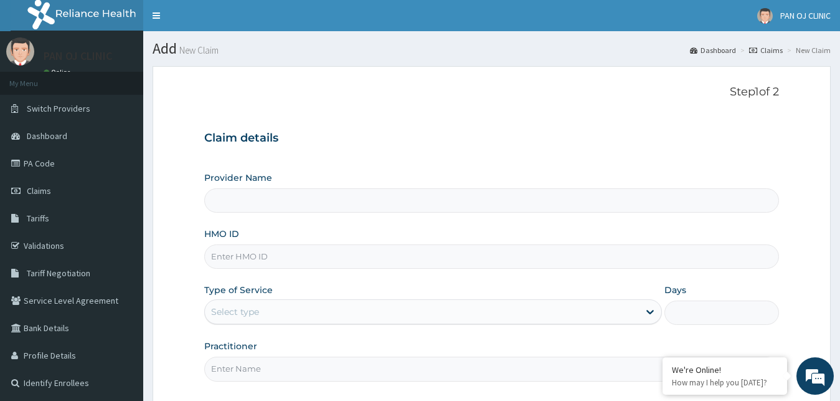
type input "PAN OJ CLINIC"
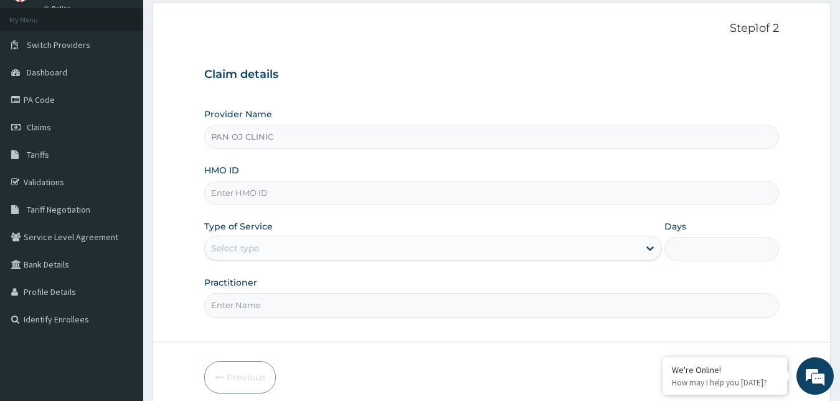
click at [257, 192] on input "HMO ID" at bounding box center [492, 193] width 576 height 24
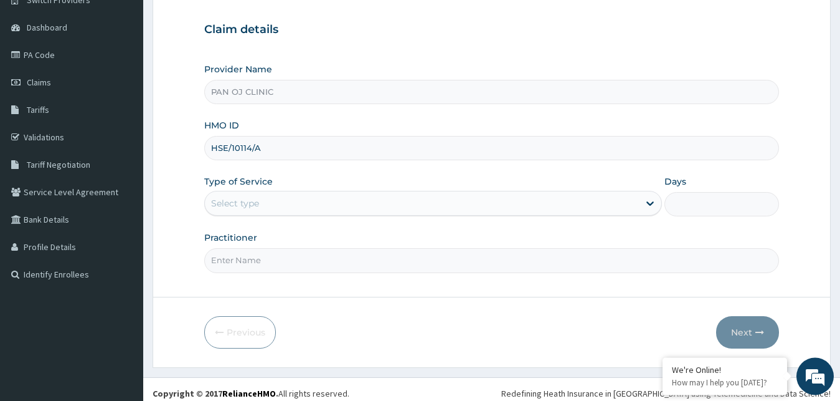
scroll to position [116, 0]
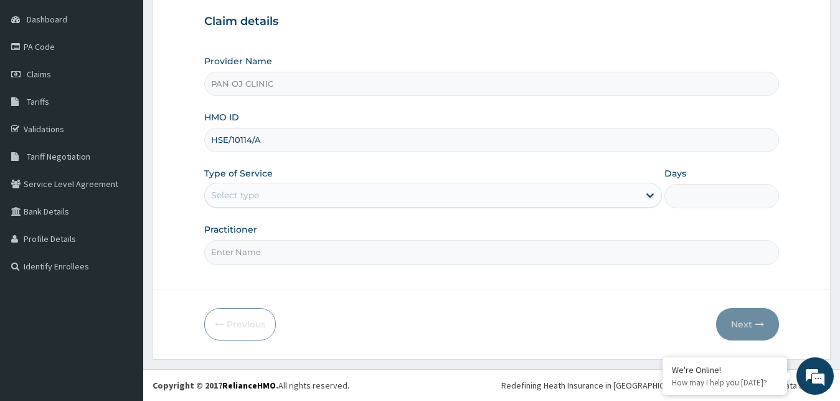
type input "HSE/10114/A"
click at [293, 199] on div "Select type" at bounding box center [422, 195] width 435 height 20
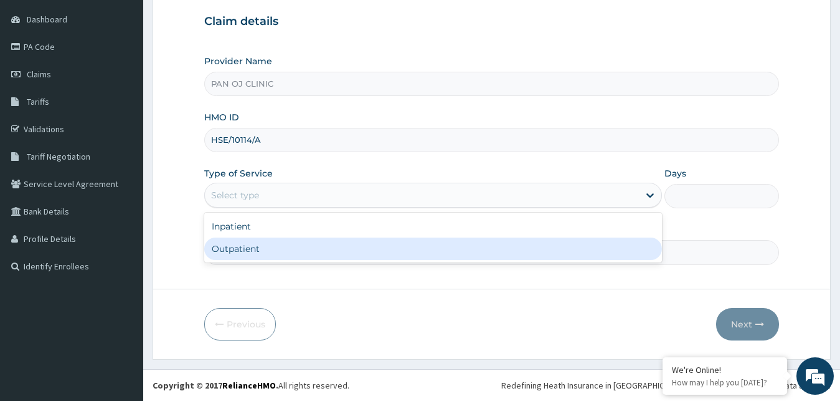
click at [244, 250] on div "Outpatient" at bounding box center [433, 248] width 458 height 22
type input "1"
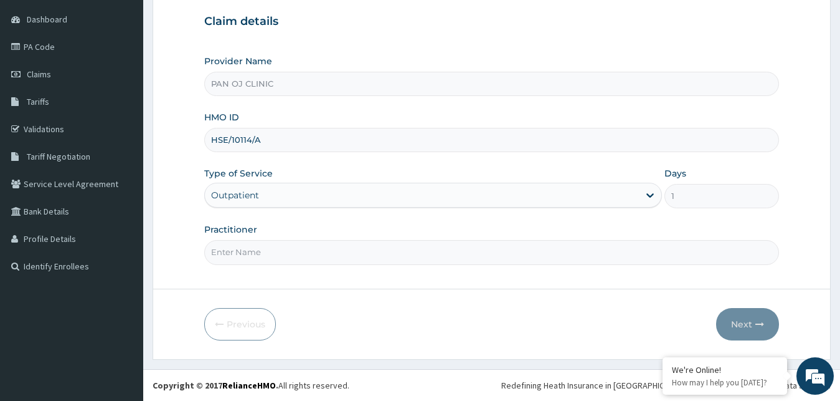
click at [257, 245] on input "Practitioner" at bounding box center [492, 252] width 576 height 24
type input "[PERSON_NAME]"
click at [748, 325] on button "Next" at bounding box center [747, 324] width 63 height 32
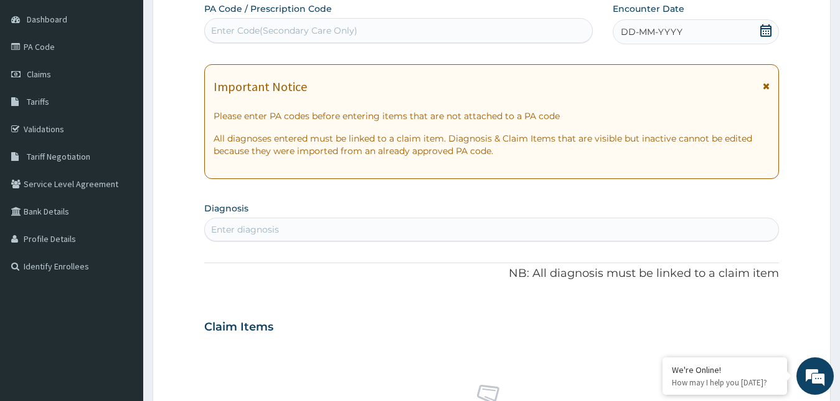
click at [771, 31] on icon at bounding box center [766, 30] width 11 height 12
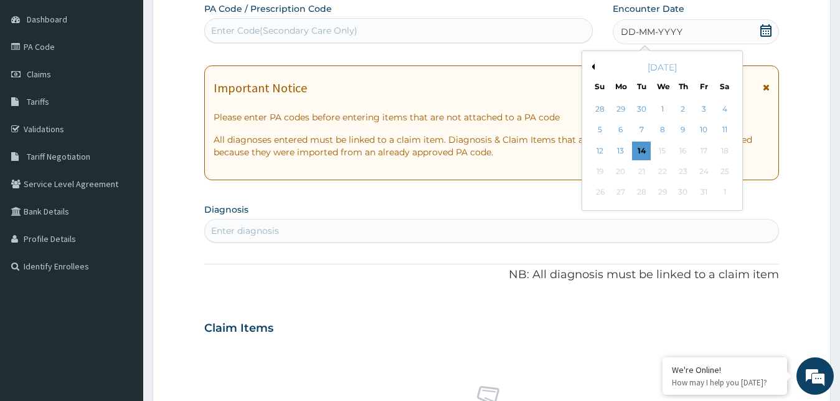
click at [592, 65] on button "Previous Month" at bounding box center [592, 67] width 6 height 6
click at [682, 153] on div "14" at bounding box center [683, 150] width 19 height 19
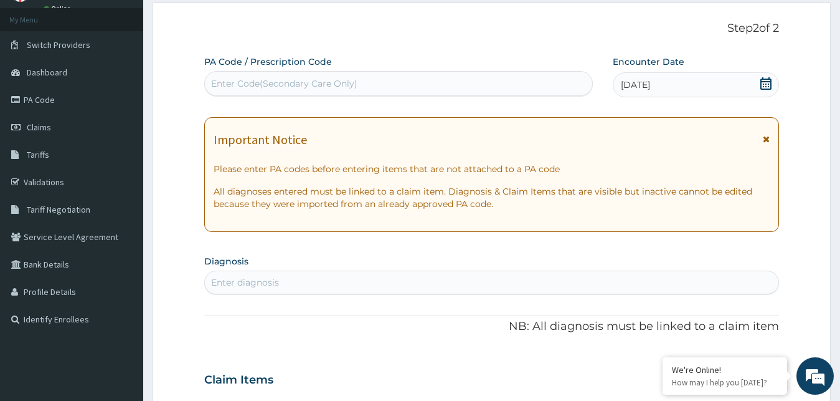
scroll to position [127, 0]
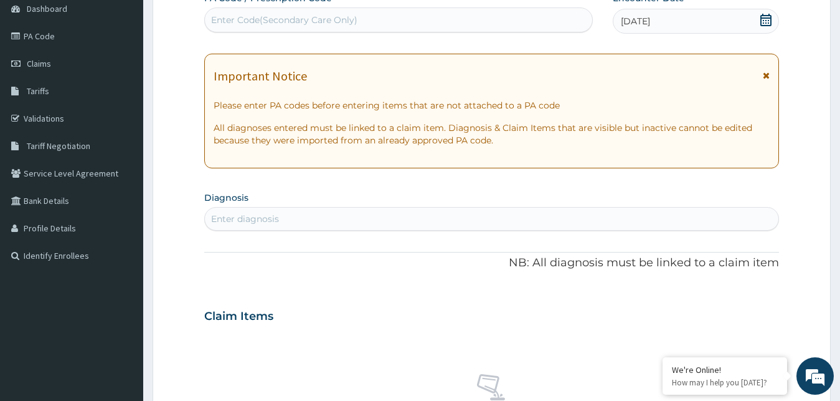
click at [275, 217] on div "Enter diagnosis" at bounding box center [245, 218] width 68 height 12
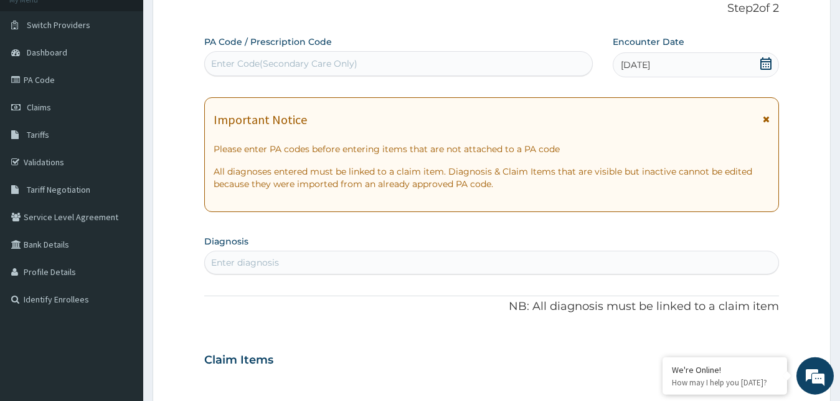
scroll to position [64, 0]
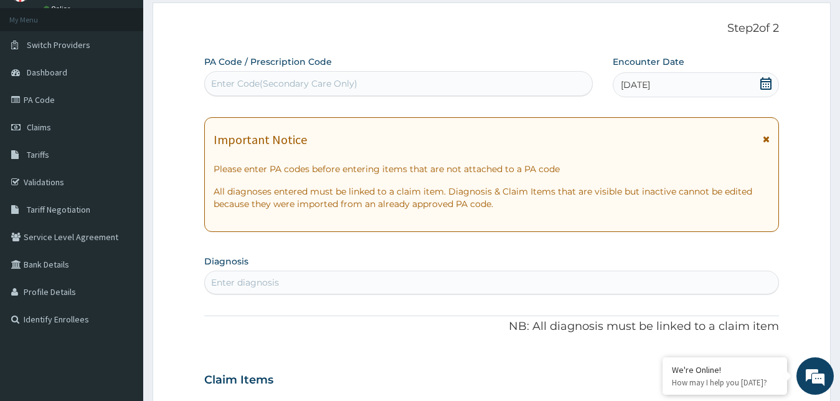
click at [328, 82] on div "Enter Code(Secondary Care Only)" at bounding box center [284, 83] width 146 height 12
type input "PA/3C432F"
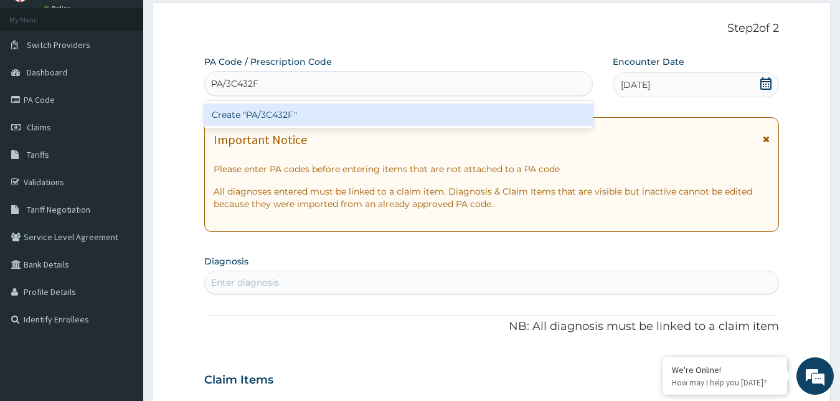
click at [274, 117] on div "Create "PA/3C432F"" at bounding box center [398, 114] width 389 height 22
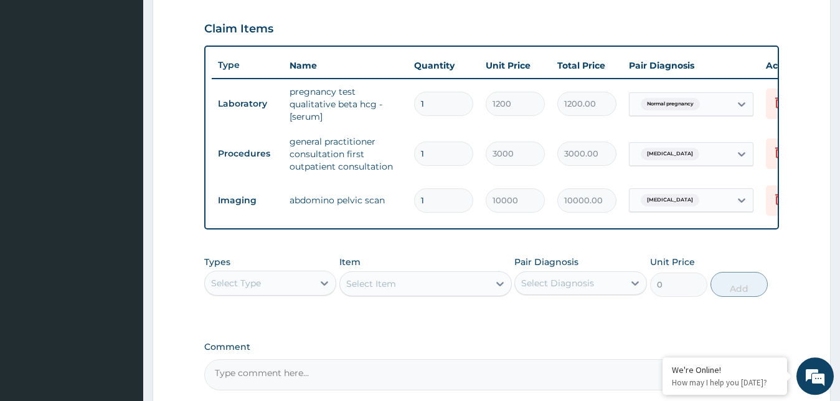
scroll to position [545, 0]
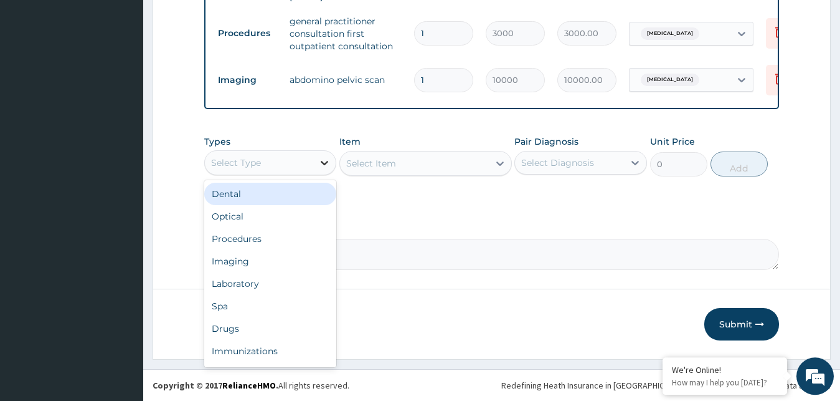
click at [330, 169] on icon at bounding box center [324, 162] width 12 height 12
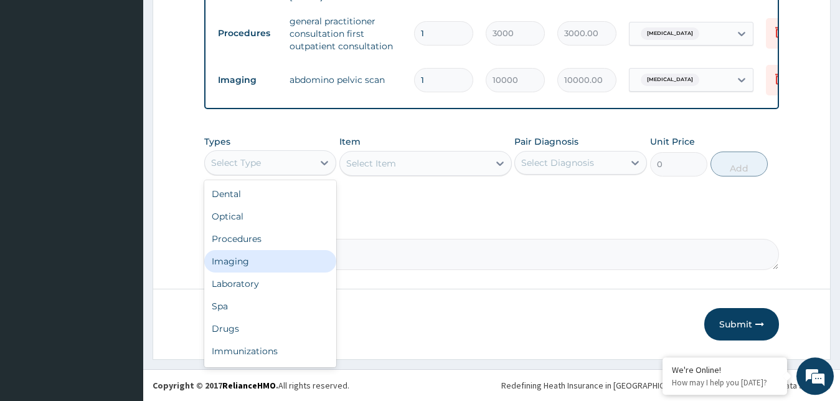
scroll to position [0, 0]
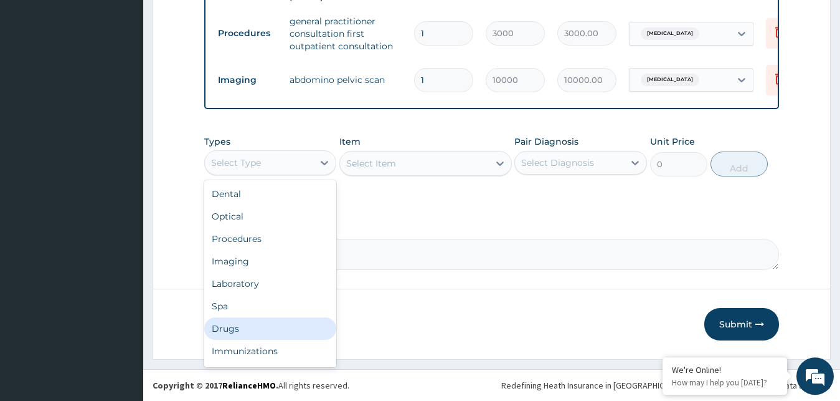
click at [254, 328] on div "Drugs" at bounding box center [270, 328] width 133 height 22
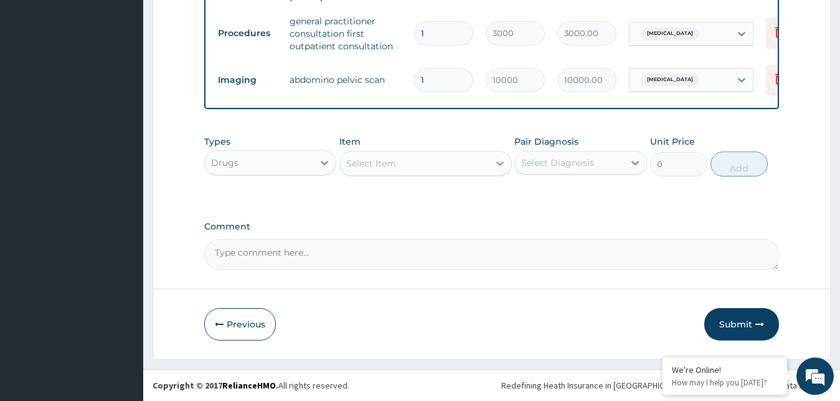
click at [501, 166] on icon at bounding box center [500, 163] width 12 height 12
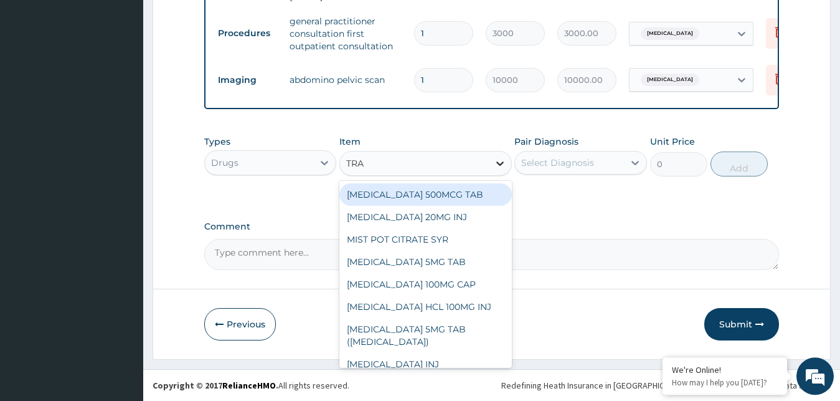
type input "[PERSON_NAME]"
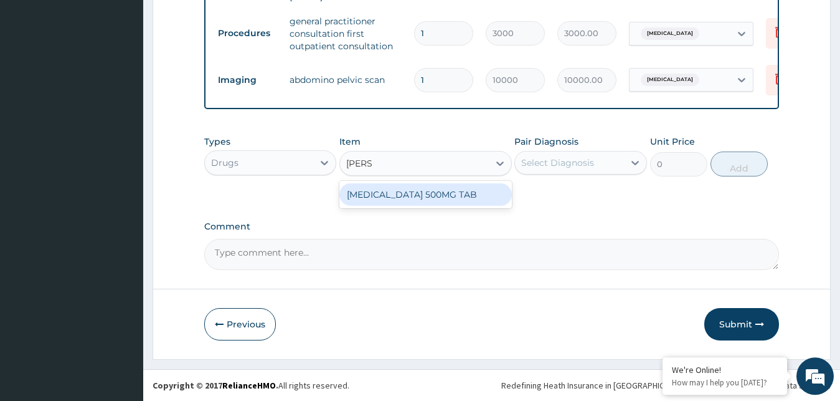
click at [447, 206] on div "[MEDICAL_DATA] 500MG TAB" at bounding box center [426, 194] width 173 height 22
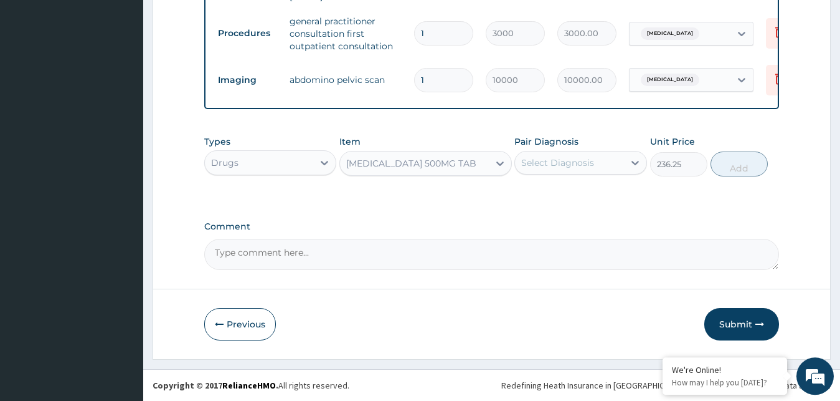
type input "236.25"
click at [538, 158] on div "Select Diagnosis" at bounding box center [569, 163] width 109 height 20
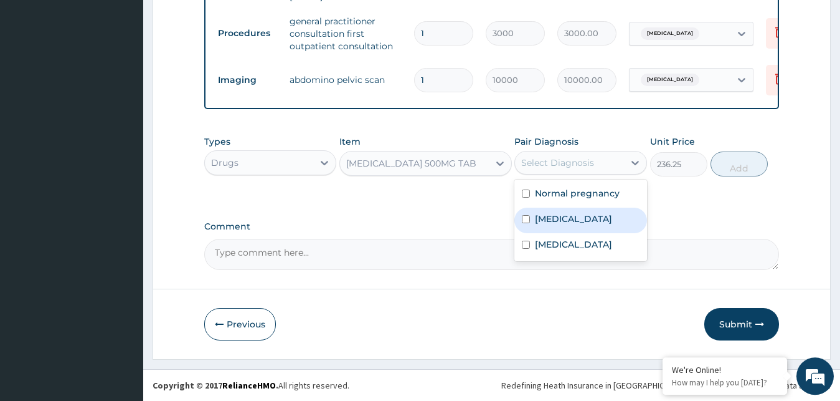
click at [567, 225] on label "[MEDICAL_DATA]" at bounding box center [573, 218] width 77 height 12
checkbox input "true"
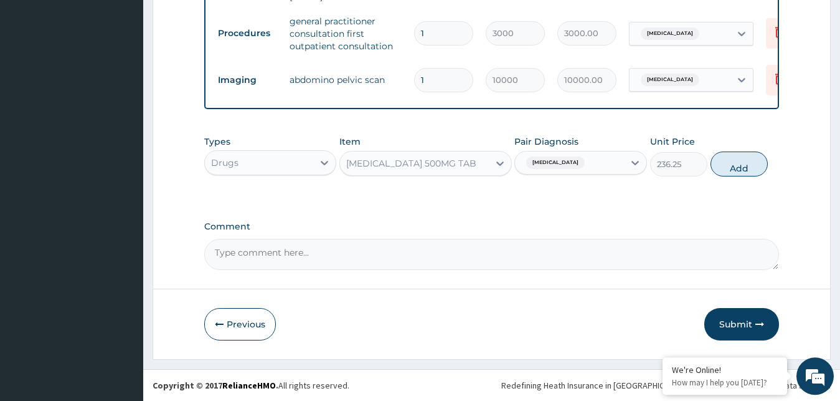
drag, startPoint x: 736, startPoint y: 169, endPoint x: 725, endPoint y: 167, distance: 11.5
click at [736, 169] on button "Add" at bounding box center [739, 163] width 57 height 25
type input "0"
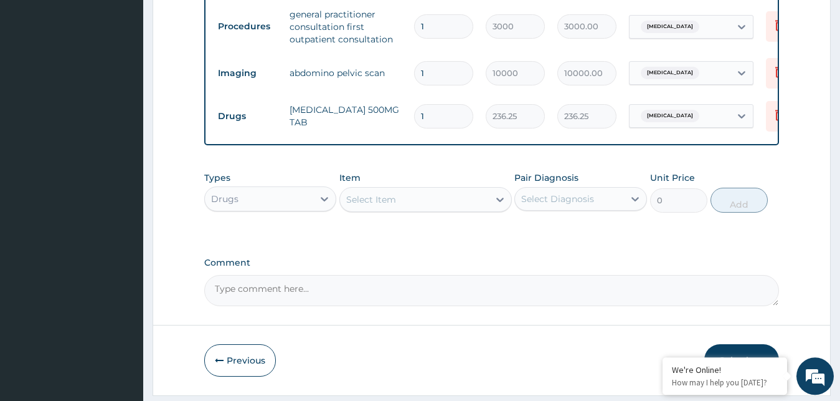
type input "10"
type input "2362.50"
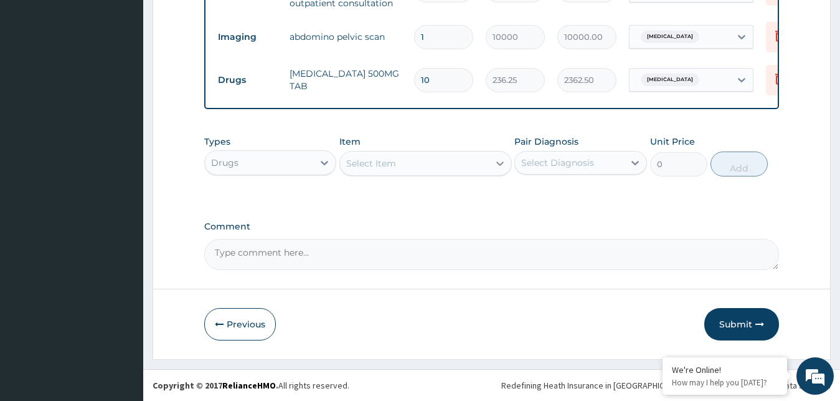
type input "10"
click at [489, 154] on div at bounding box center [500, 163] width 22 height 22
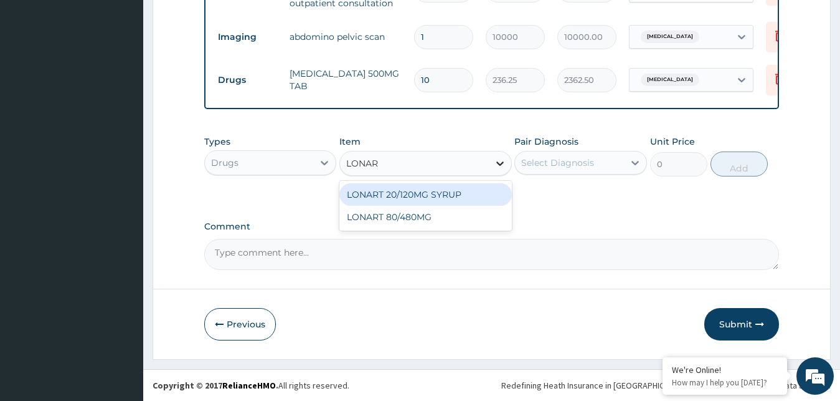
type input "LONART"
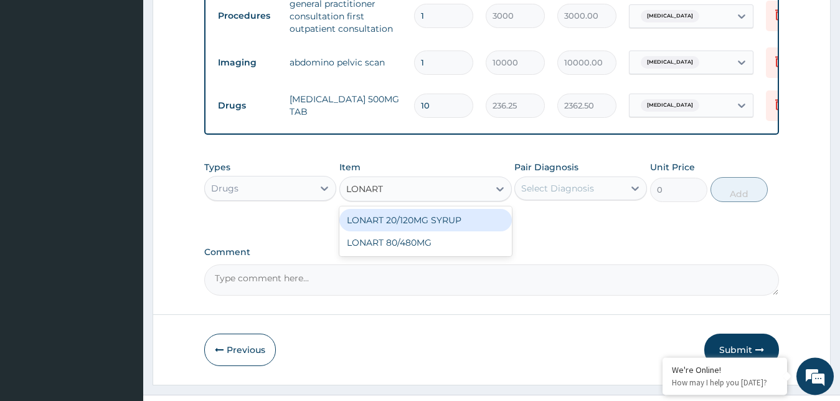
scroll to position [528, 0]
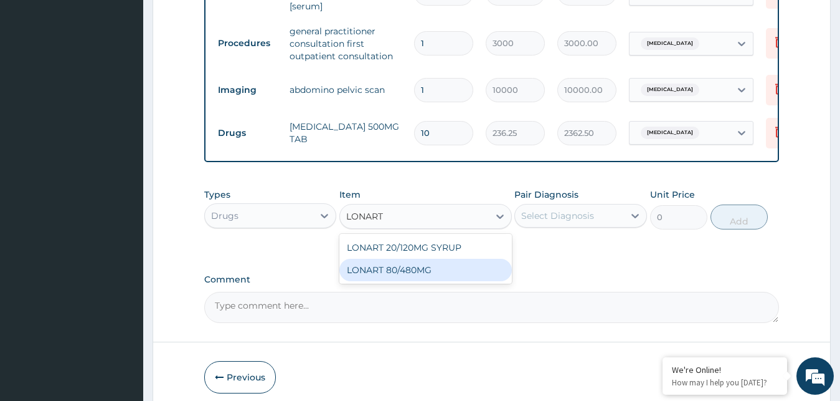
click at [420, 275] on div "LONART 80/480MG" at bounding box center [426, 270] width 173 height 22
type input "340.91748046875"
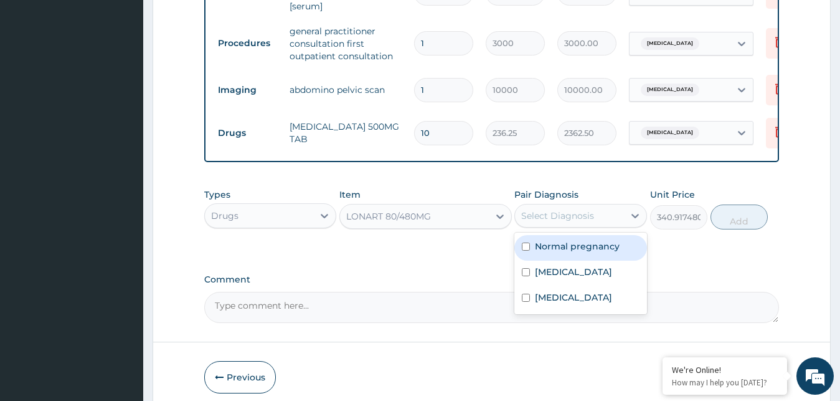
click at [562, 222] on div "Select Diagnosis" at bounding box center [557, 215] width 73 height 12
drag, startPoint x: 432, startPoint y: 257, endPoint x: 430, endPoint y: 248, distance: 9.4
click at [432, 254] on div "Types Drugs Item LONART 80/480MG Pair Diagnosis option [MEDICAL_DATA], selected…" at bounding box center [492, 218] width 576 height 72
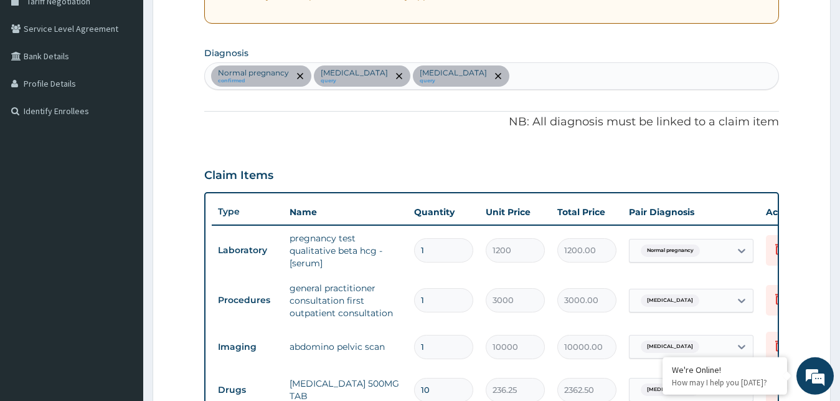
scroll to position [211, 0]
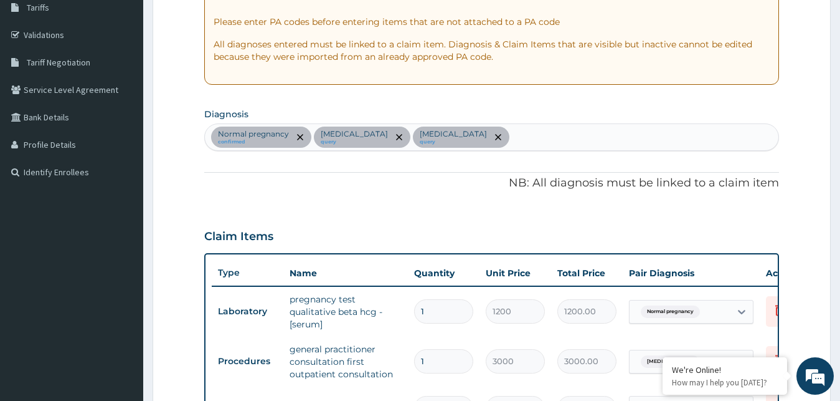
drag, startPoint x: 527, startPoint y: 126, endPoint x: 528, endPoint y: 133, distance: 6.9
click at [528, 133] on div "Normal pregnancy confirmed [MEDICAL_DATA] query [MEDICAL_DATA] query" at bounding box center [492, 137] width 574 height 26
type input "[MEDICAL_DATA]"
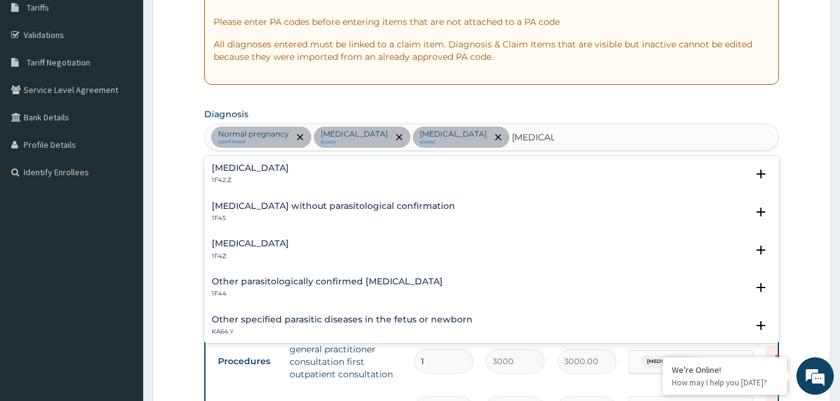
scroll to position [135, 0]
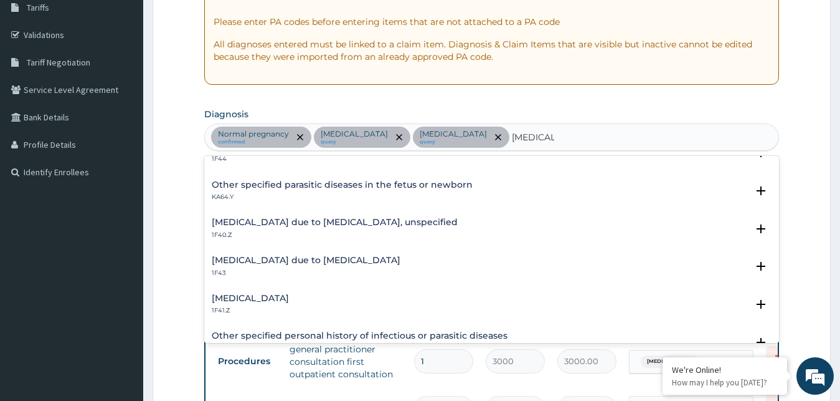
click at [259, 218] on h4 "[MEDICAL_DATA] due to [MEDICAL_DATA], unspecified" at bounding box center [335, 221] width 246 height 9
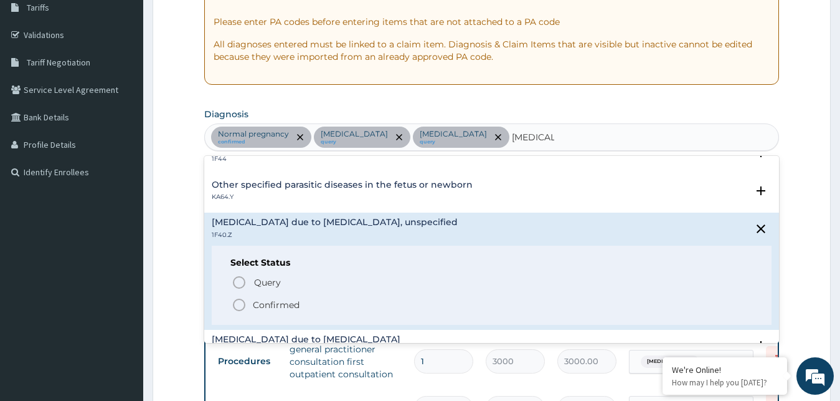
click at [241, 303] on icon "status option filled" at bounding box center [239, 304] width 15 height 15
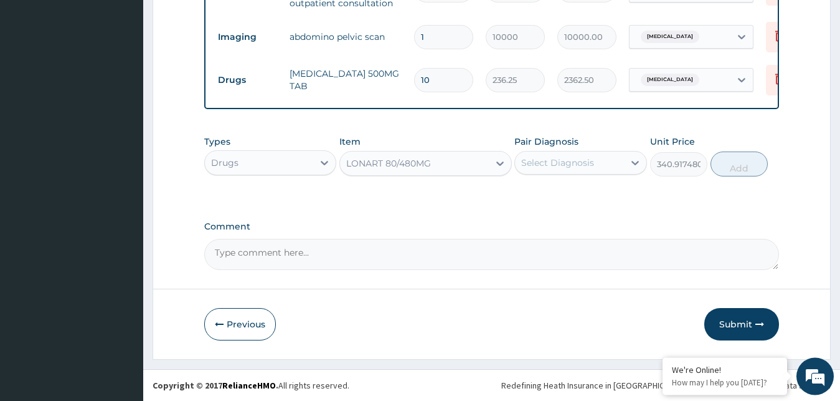
scroll to position [592, 0]
click at [473, 162] on div "LONART 80/480MG" at bounding box center [414, 163] width 149 height 20
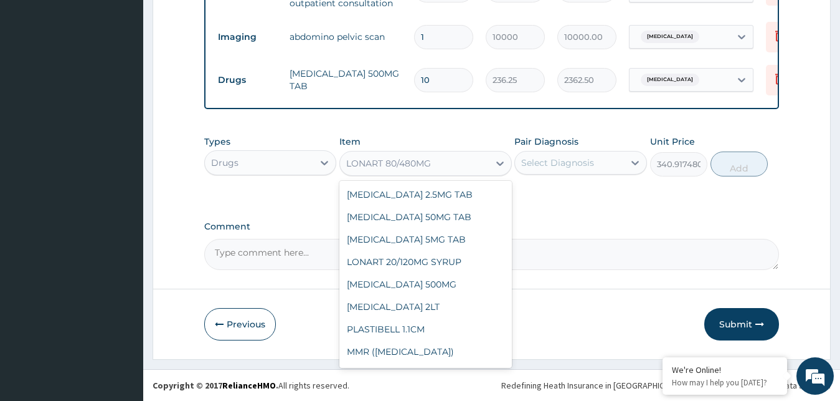
scroll to position [10229, 0]
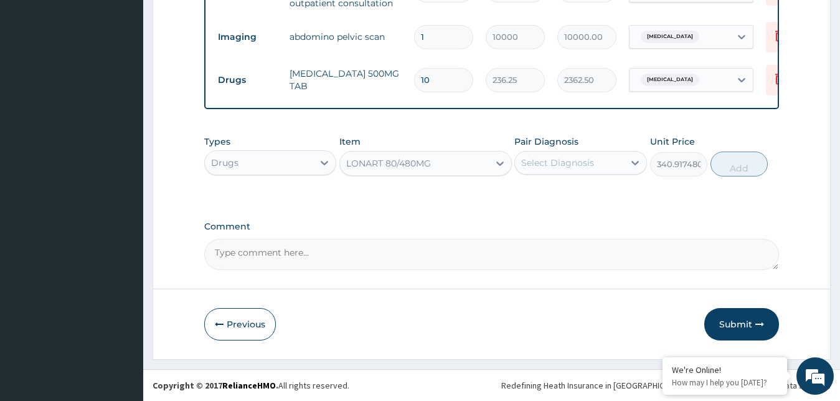
click at [582, 187] on div "Types Drugs Item LONART 80/480MG Pair Diagnosis Select Diagnosis Unit Price 340…" at bounding box center [492, 165] width 576 height 72
click at [592, 169] on div "Select Diagnosis" at bounding box center [569, 163] width 109 height 20
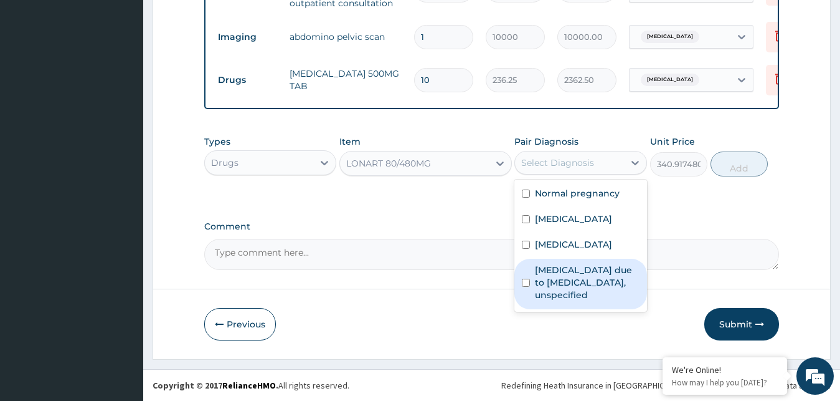
click at [569, 294] on label "[MEDICAL_DATA] due to [MEDICAL_DATA], unspecified" at bounding box center [587, 282] width 105 height 37
checkbox input "true"
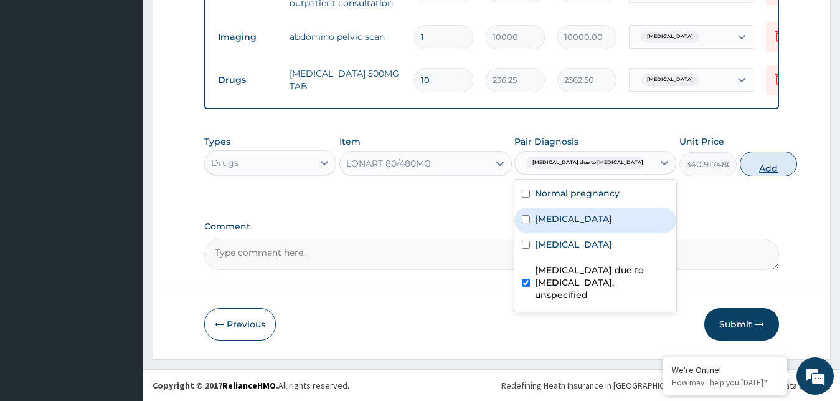
click at [740, 169] on button "Add" at bounding box center [768, 163] width 57 height 25
type input "0"
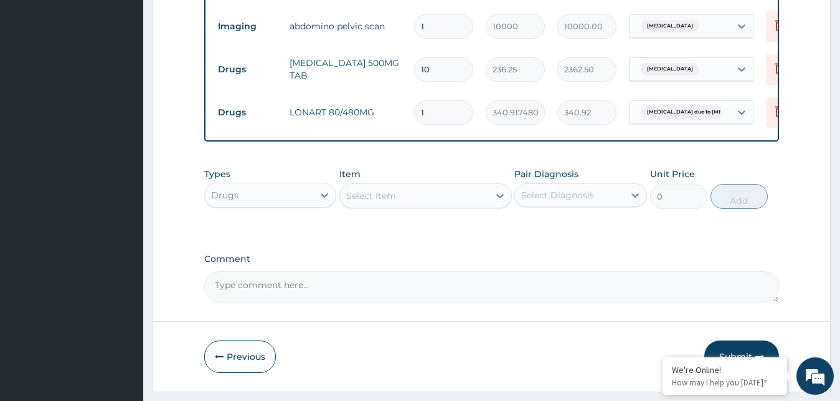
type input "0.00"
type input "6"
type input "2045.50"
type input "6"
click at [487, 206] on div "Select Item" at bounding box center [414, 196] width 149 height 20
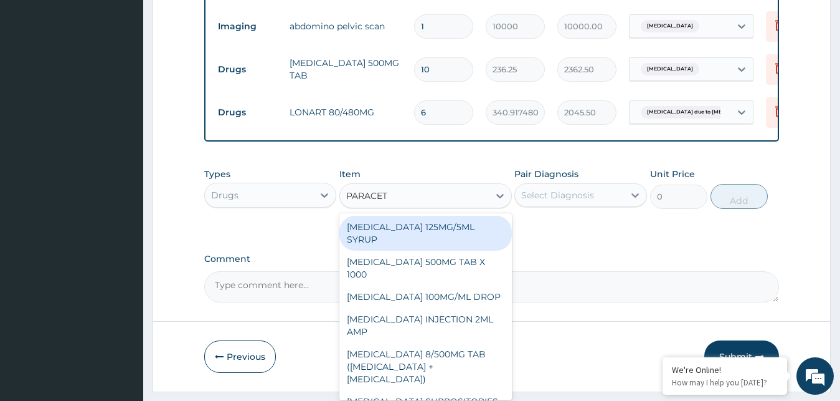
type input "PARACETA"
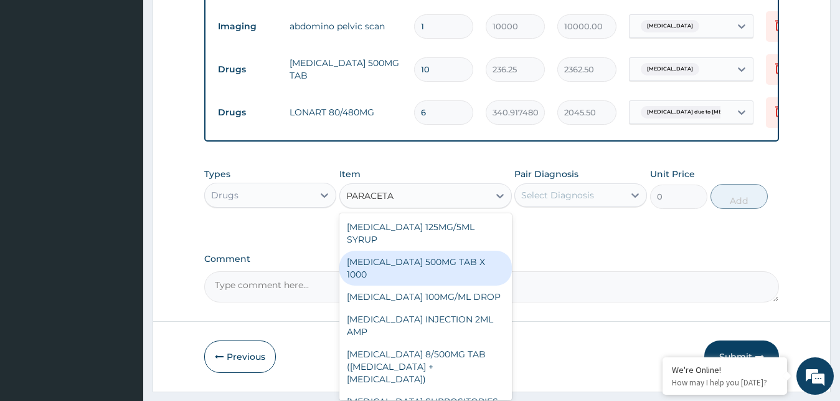
drag, startPoint x: 448, startPoint y: 272, endPoint x: 503, endPoint y: 250, distance: 59.6
click at [447, 272] on div "[MEDICAL_DATA] 500MG TAB X 1000" at bounding box center [426, 267] width 173 height 35
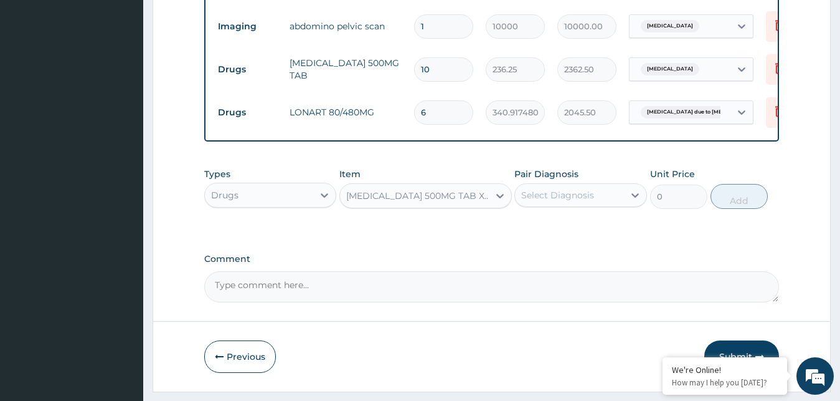
type input "11.02499961853027"
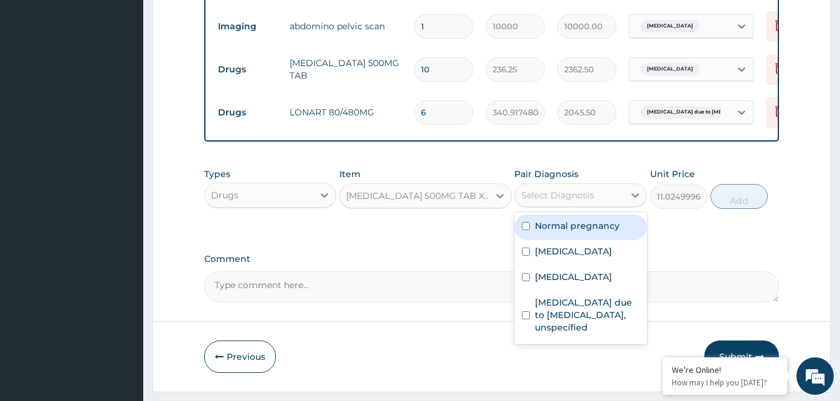
click at [619, 205] on div "Select Diagnosis" at bounding box center [569, 195] width 109 height 20
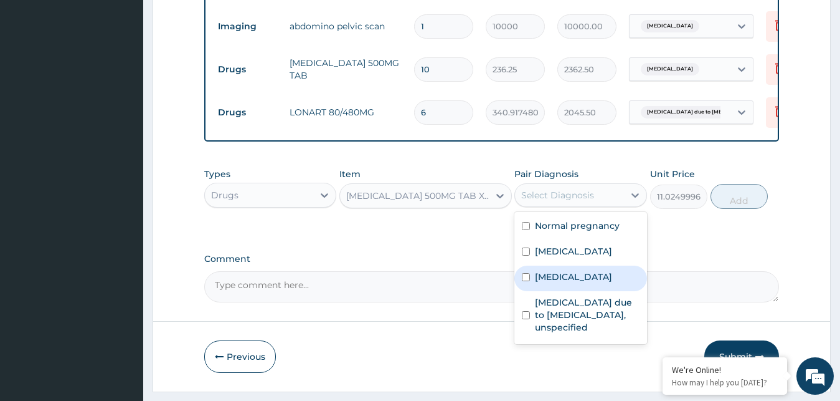
click at [561, 283] on label "[MEDICAL_DATA]" at bounding box center [573, 276] width 77 height 12
checkbox input "true"
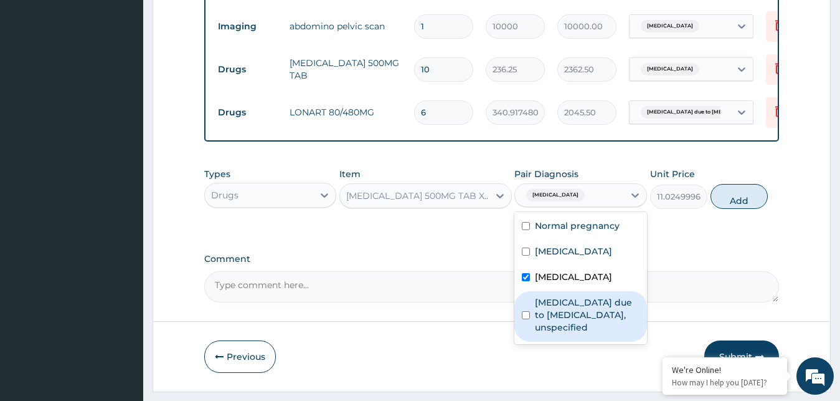
click at [569, 333] on label "[MEDICAL_DATA] due to [MEDICAL_DATA], unspecified" at bounding box center [587, 314] width 105 height 37
checkbox input "true"
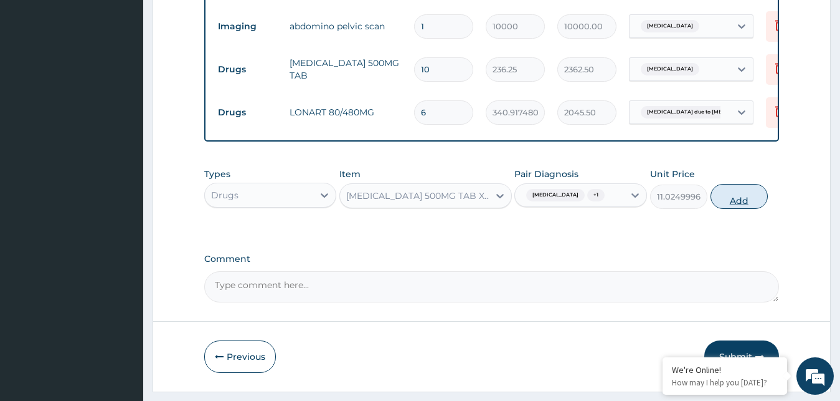
click at [732, 209] on button "Add" at bounding box center [739, 196] width 57 height 25
type input "0"
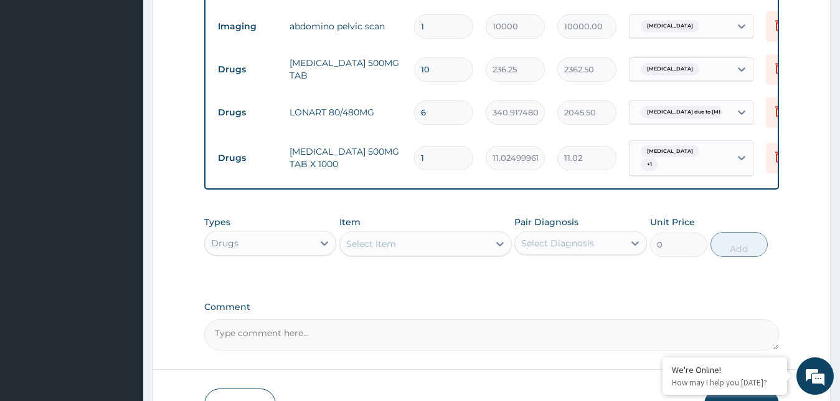
type input "16"
type input "176.40"
type input "16"
click at [478, 250] on div "Select Item" at bounding box center [414, 244] width 149 height 20
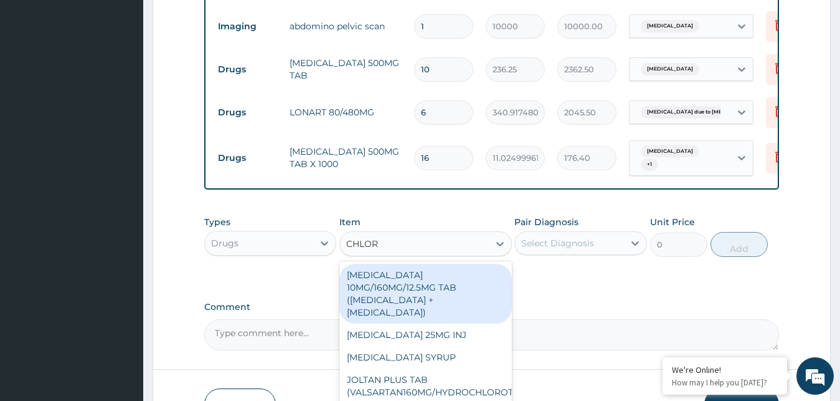
type input "CHLORP"
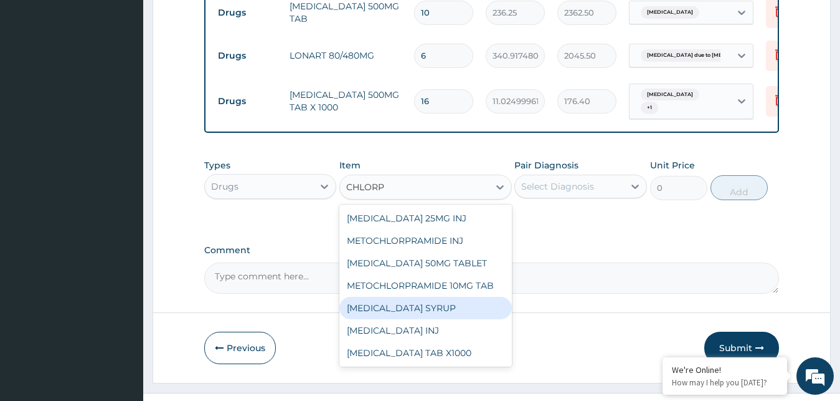
scroll to position [650, 0]
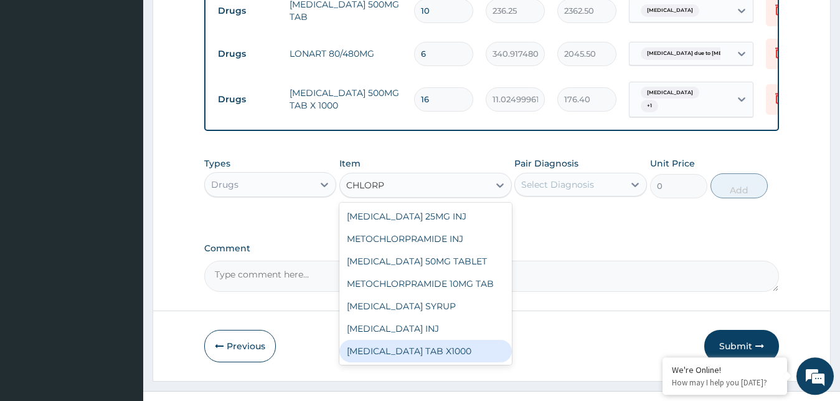
drag, startPoint x: 462, startPoint y: 353, endPoint x: 454, endPoint y: 306, distance: 47.5
click at [462, 351] on div "[MEDICAL_DATA] TAB X1000" at bounding box center [426, 351] width 173 height 22
type input "52.5"
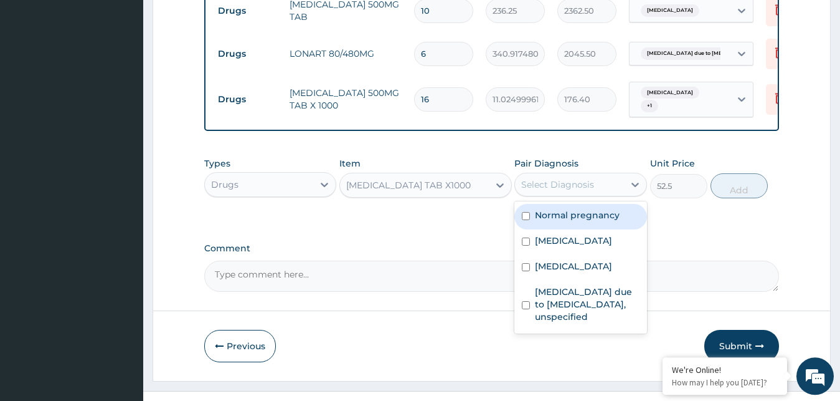
click at [568, 191] on div "Select Diagnosis" at bounding box center [557, 184] width 73 height 12
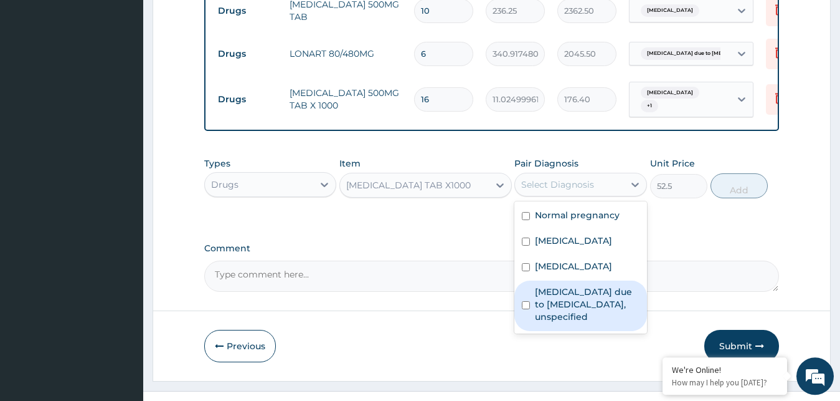
drag, startPoint x: 561, startPoint y: 315, endPoint x: 572, endPoint y: 306, distance: 13.8
click at [560, 315] on label "[MEDICAL_DATA] due to [MEDICAL_DATA], unspecified" at bounding box center [587, 303] width 105 height 37
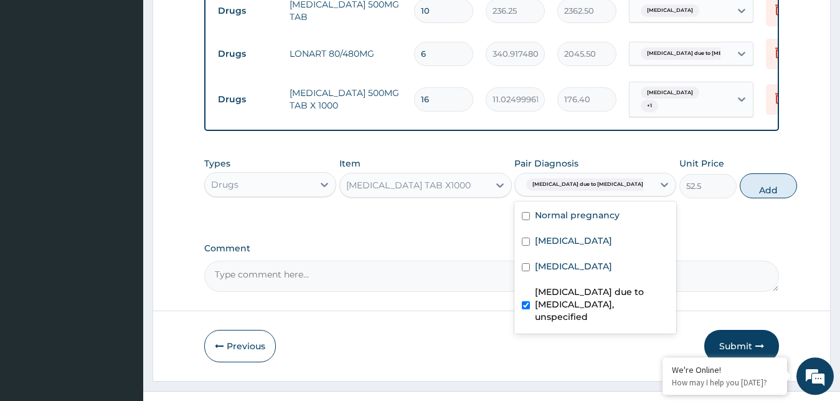
checkbox input "true"
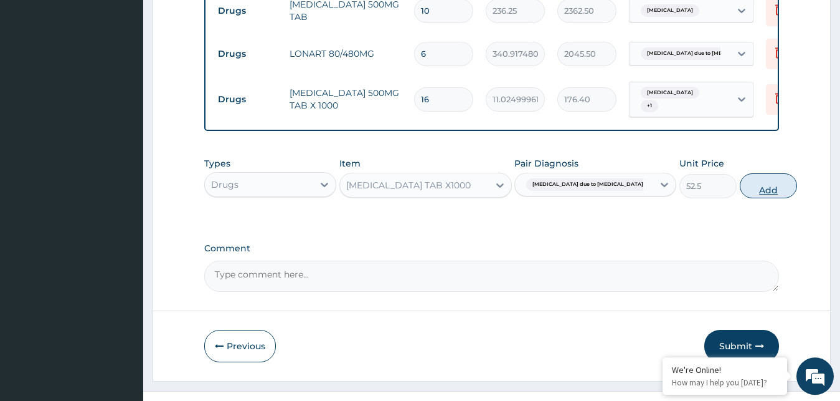
click at [740, 188] on button "Add" at bounding box center [768, 185] width 57 height 25
type input "0"
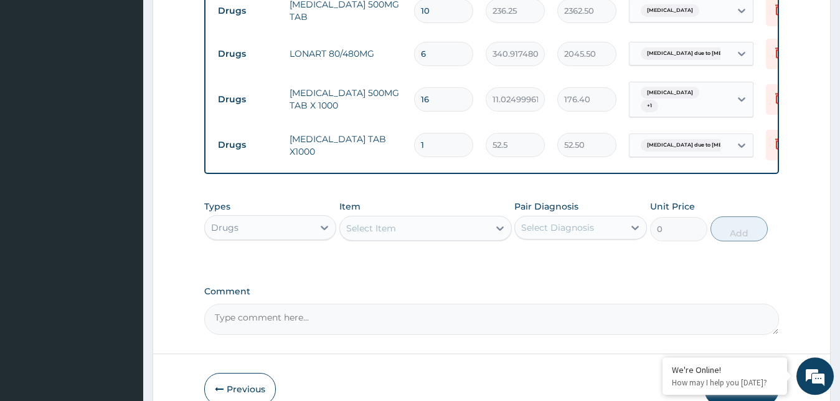
type input "10"
type input "525.00"
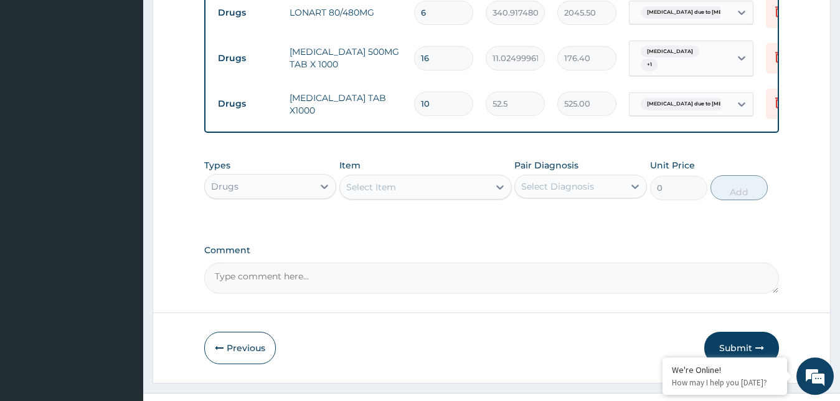
scroll to position [714, 0]
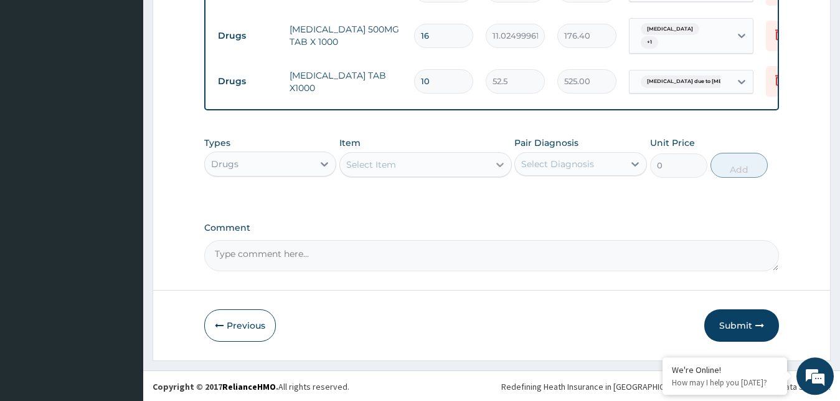
type input "10"
click at [498, 171] on icon at bounding box center [500, 164] width 12 height 12
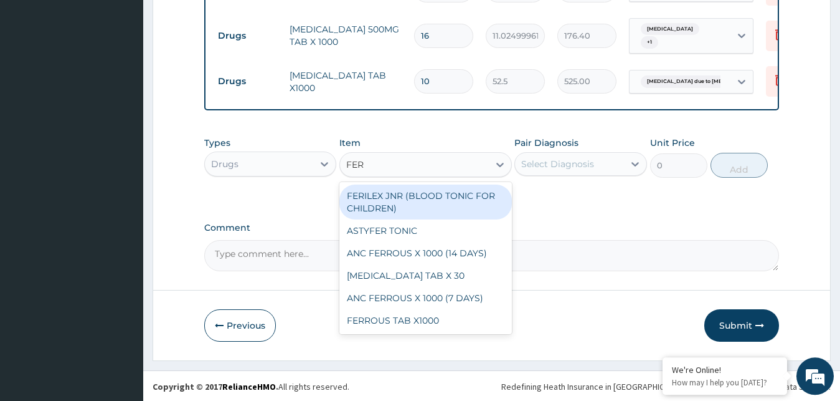
type input "FERR"
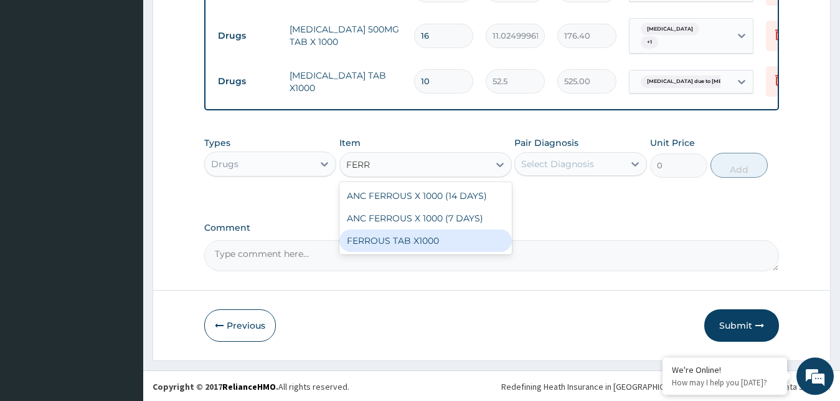
click at [430, 242] on div "FERROUS TAB X1000" at bounding box center [426, 240] width 173 height 22
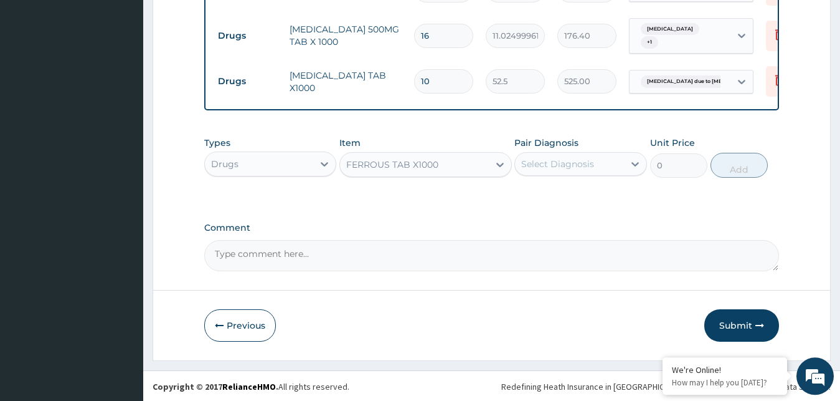
type input "31.5"
click at [617, 174] on div "Select Diagnosis" at bounding box center [569, 164] width 109 height 20
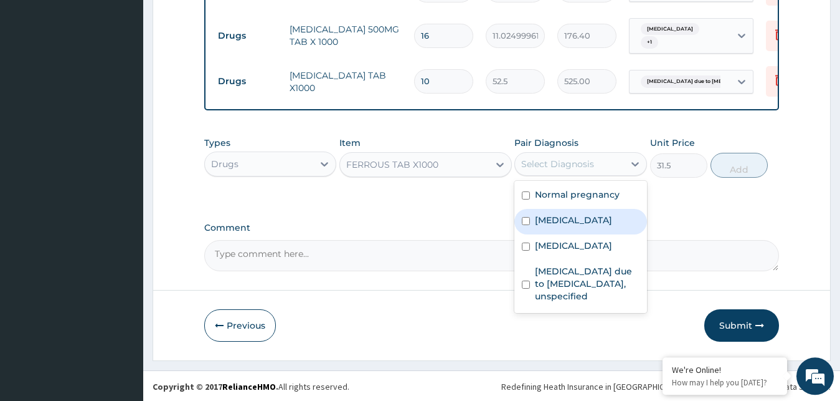
click at [566, 226] on label "[MEDICAL_DATA]" at bounding box center [573, 220] width 77 height 12
checkbox input "true"
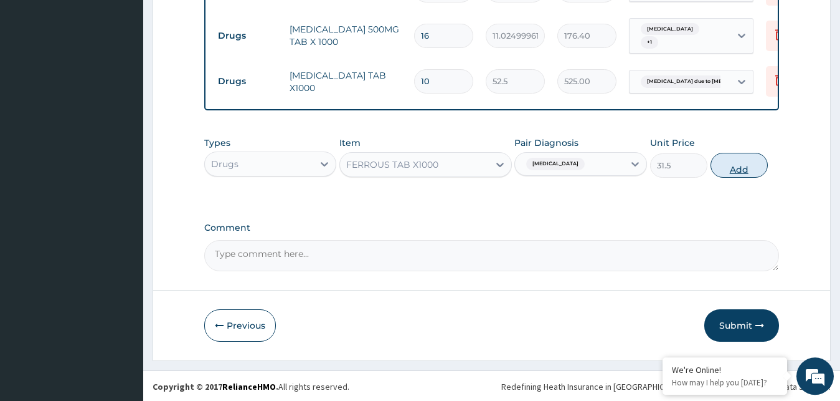
click at [720, 172] on button "Add" at bounding box center [739, 165] width 57 height 25
type input "0"
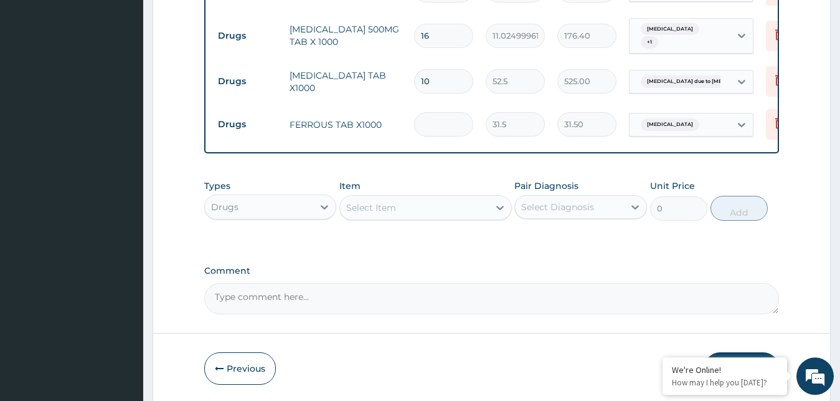
type input "0.00"
type input "5"
type input "157.50"
type input "56"
type input "1764.00"
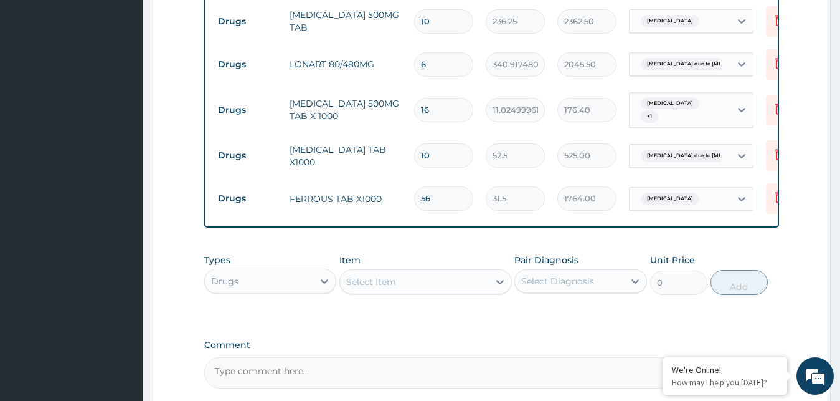
scroll to position [637, 0]
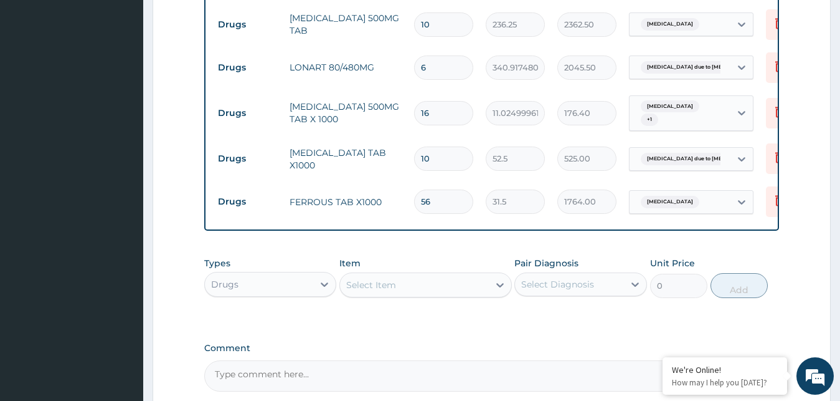
type input "56"
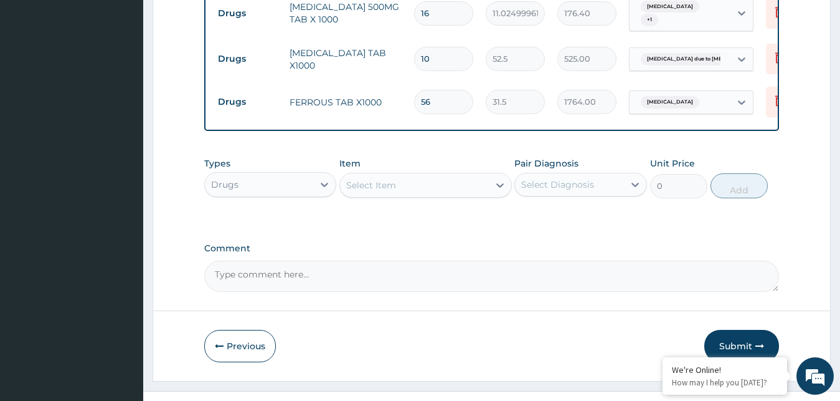
scroll to position [764, 0]
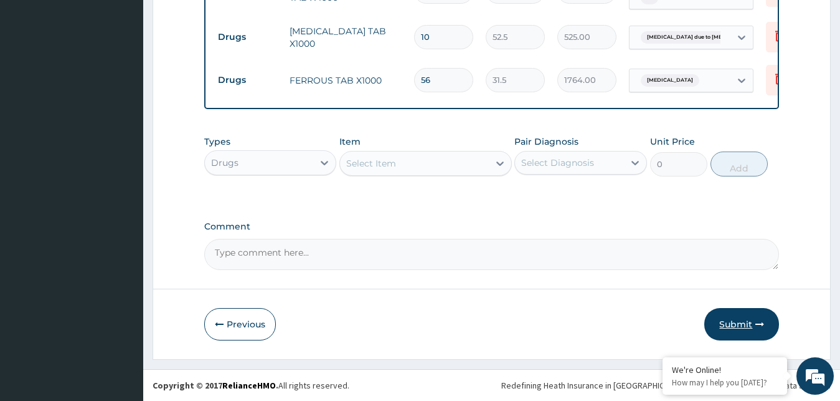
click at [744, 326] on button "Submit" at bounding box center [742, 324] width 75 height 32
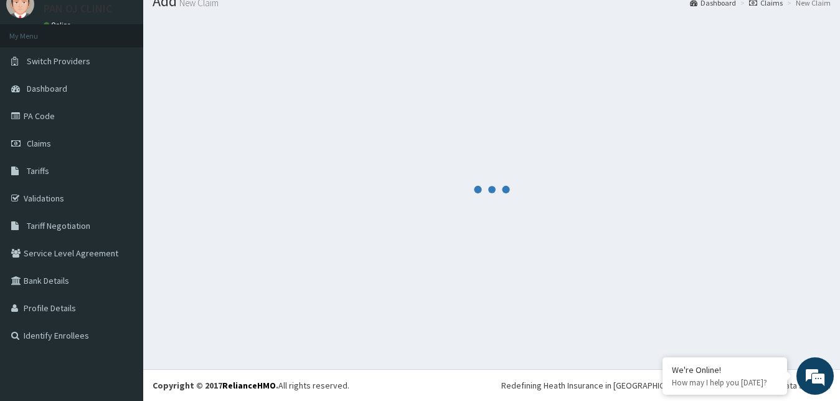
scroll to position [47, 0]
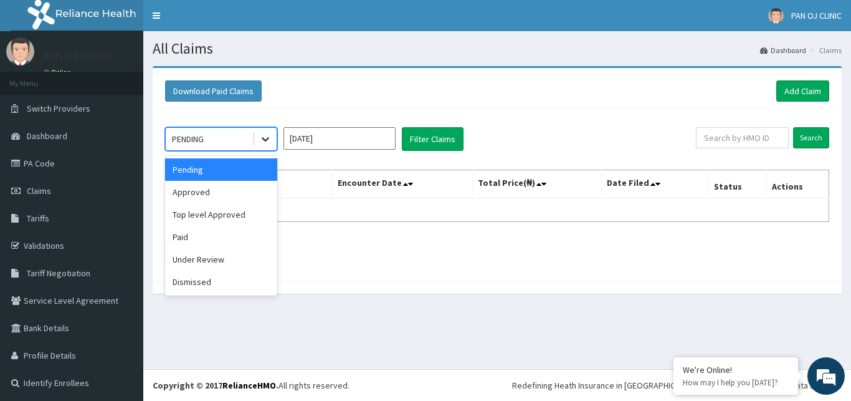
click at [268, 145] on icon at bounding box center [265, 139] width 12 height 12
click at [222, 190] on div "Approved" at bounding box center [221, 192] width 112 height 22
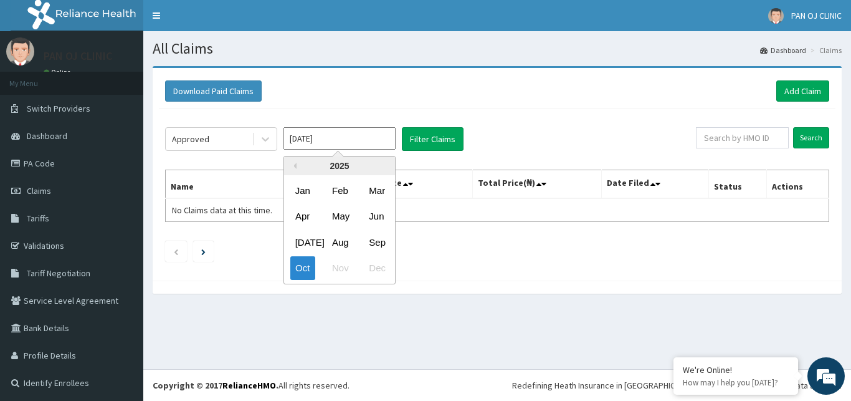
click at [378, 140] on input "[DATE]" at bounding box center [339, 138] width 112 height 22
click at [340, 241] on div "Aug" at bounding box center [339, 241] width 25 height 23
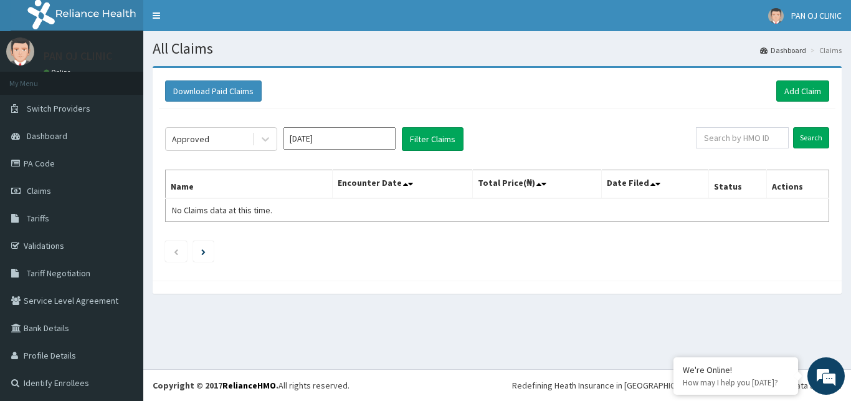
type input "Aug 2025"
click at [440, 143] on button "Filter Claims" at bounding box center [433, 139] width 62 height 24
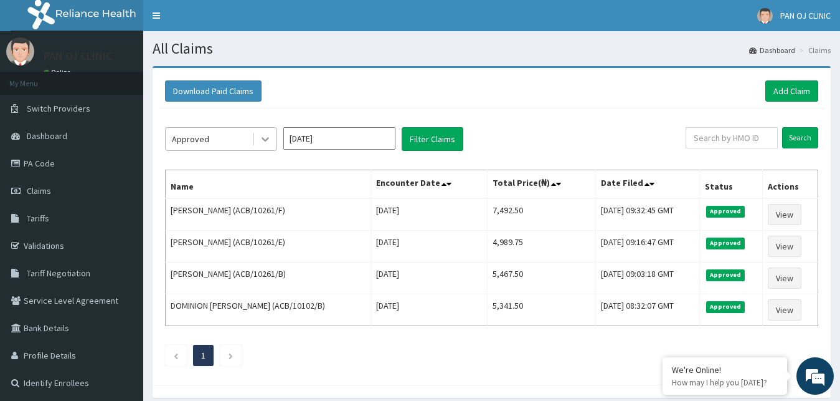
click at [270, 142] on icon at bounding box center [265, 139] width 12 height 12
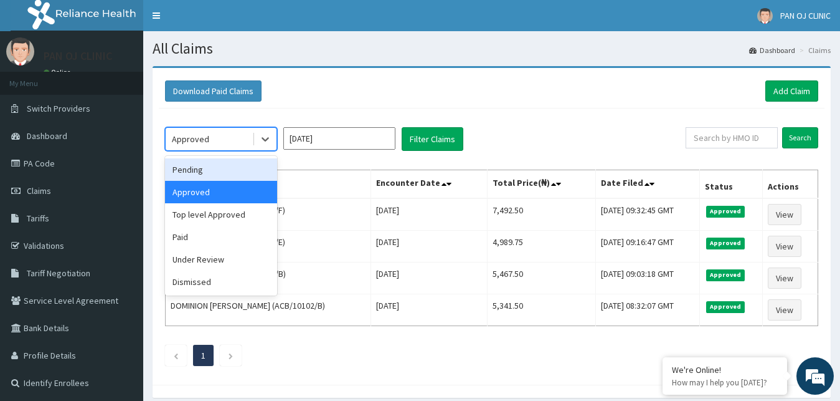
click at [217, 163] on div "Pending" at bounding box center [221, 169] width 112 height 22
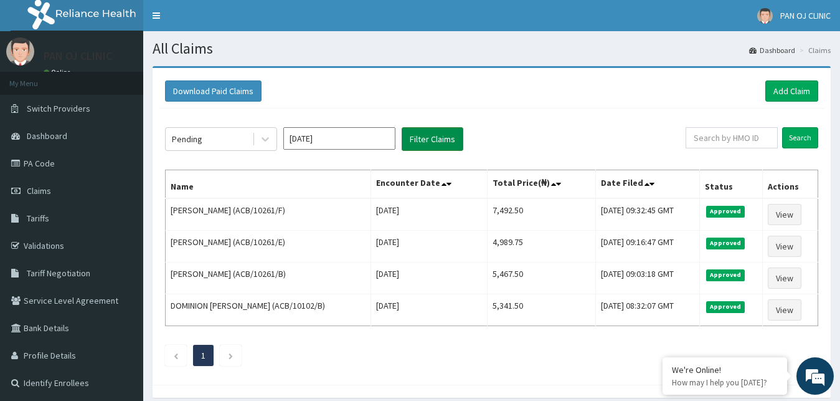
click at [437, 138] on button "Filter Claims" at bounding box center [433, 139] width 62 height 24
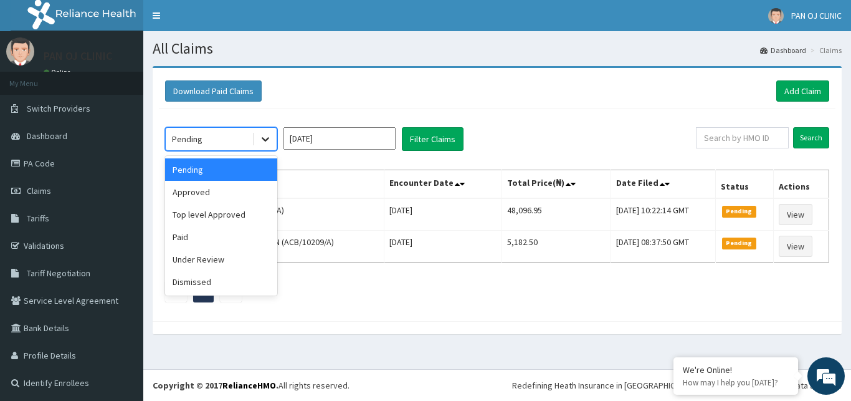
click at [264, 143] on icon at bounding box center [265, 139] width 12 height 12
click at [217, 259] on div "Under Review" at bounding box center [221, 259] width 112 height 22
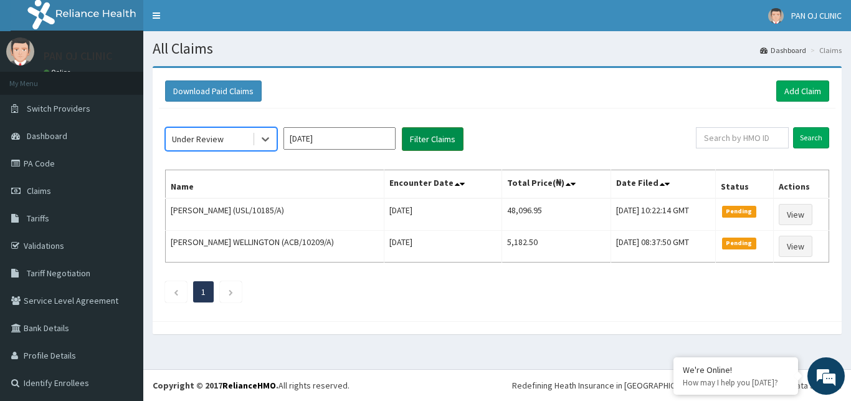
click at [432, 138] on button "Filter Claims" at bounding box center [433, 139] width 62 height 24
